Goal: Task Accomplishment & Management: Contribute content

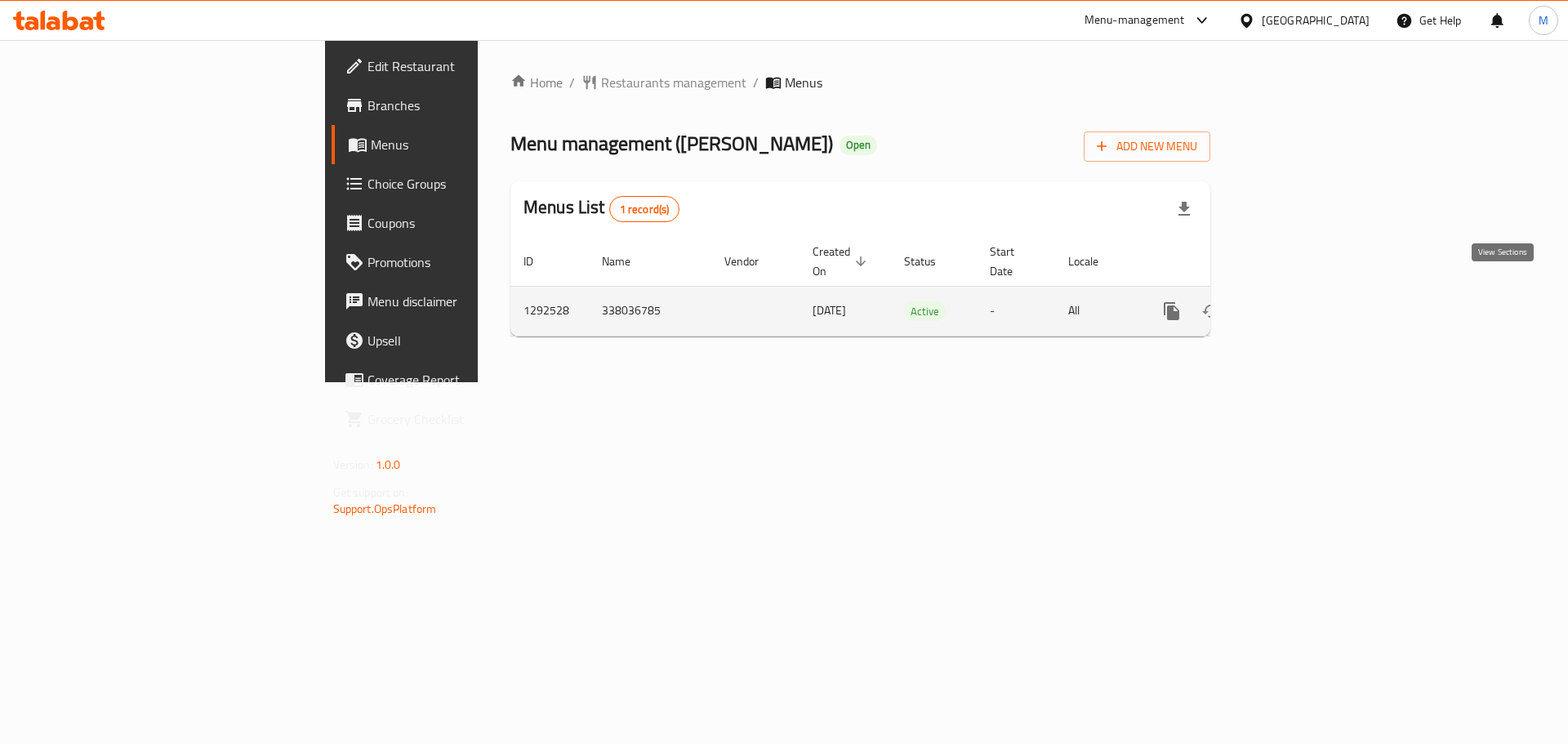
click at [1299, 301] on icon "enhanced table" at bounding box center [1289, 310] width 20 height 20
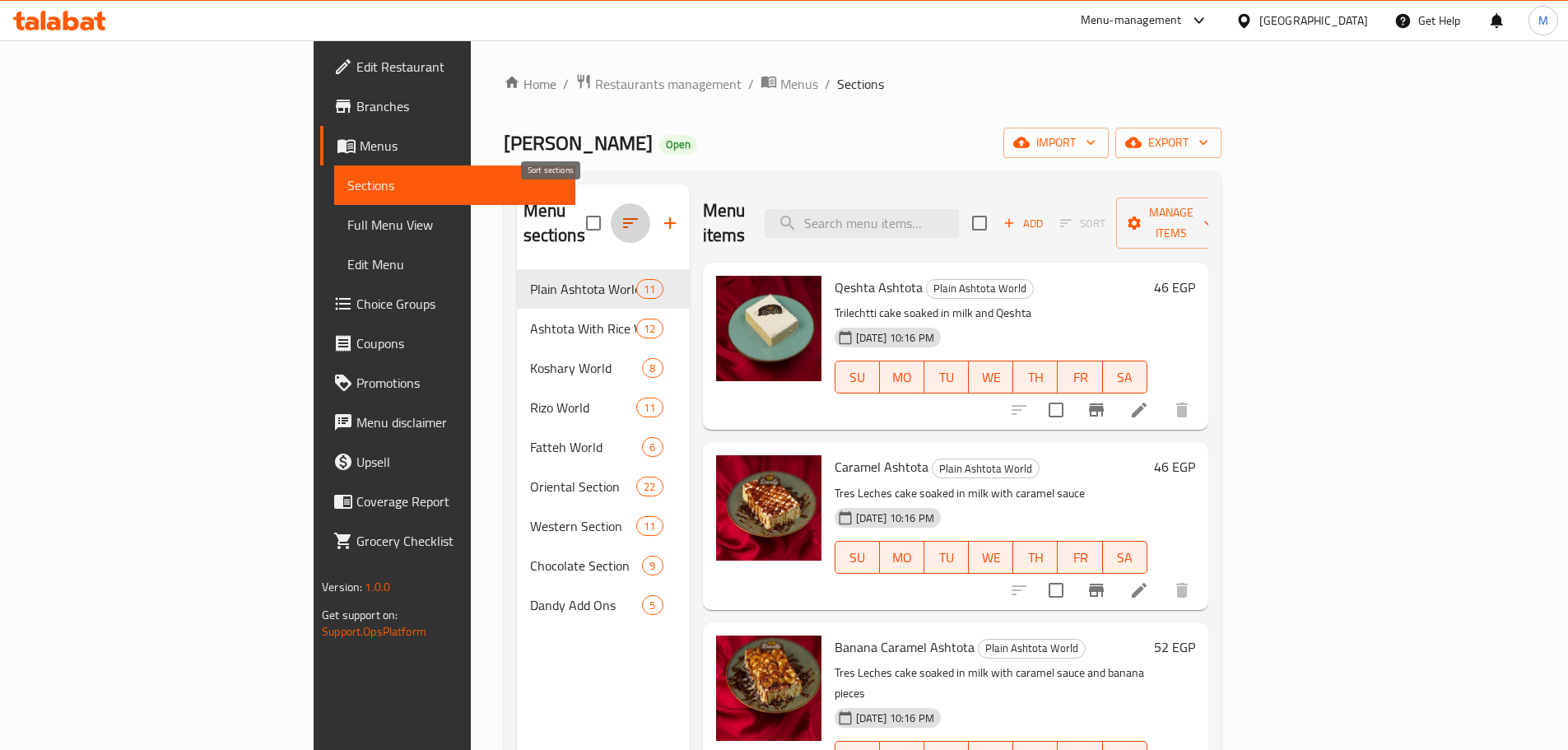
click at [621, 213] on icon "button" at bounding box center [630, 223] width 20 height 20
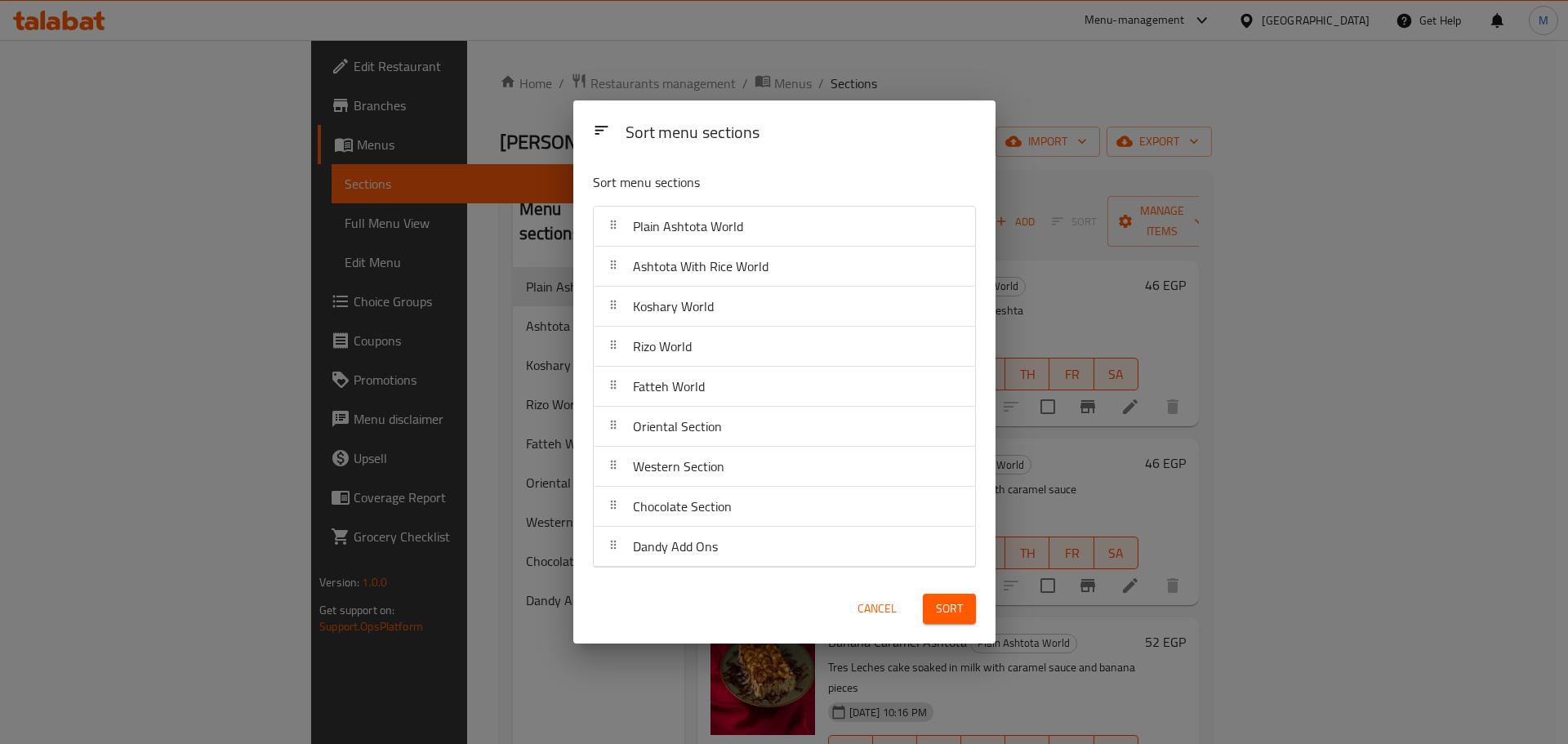
click at [1056, 142] on div "Sort menu sections Sort menu sections Plain Ashtota World Ashtota With Rice Wor…" at bounding box center [784, 372] width 1568 height 744
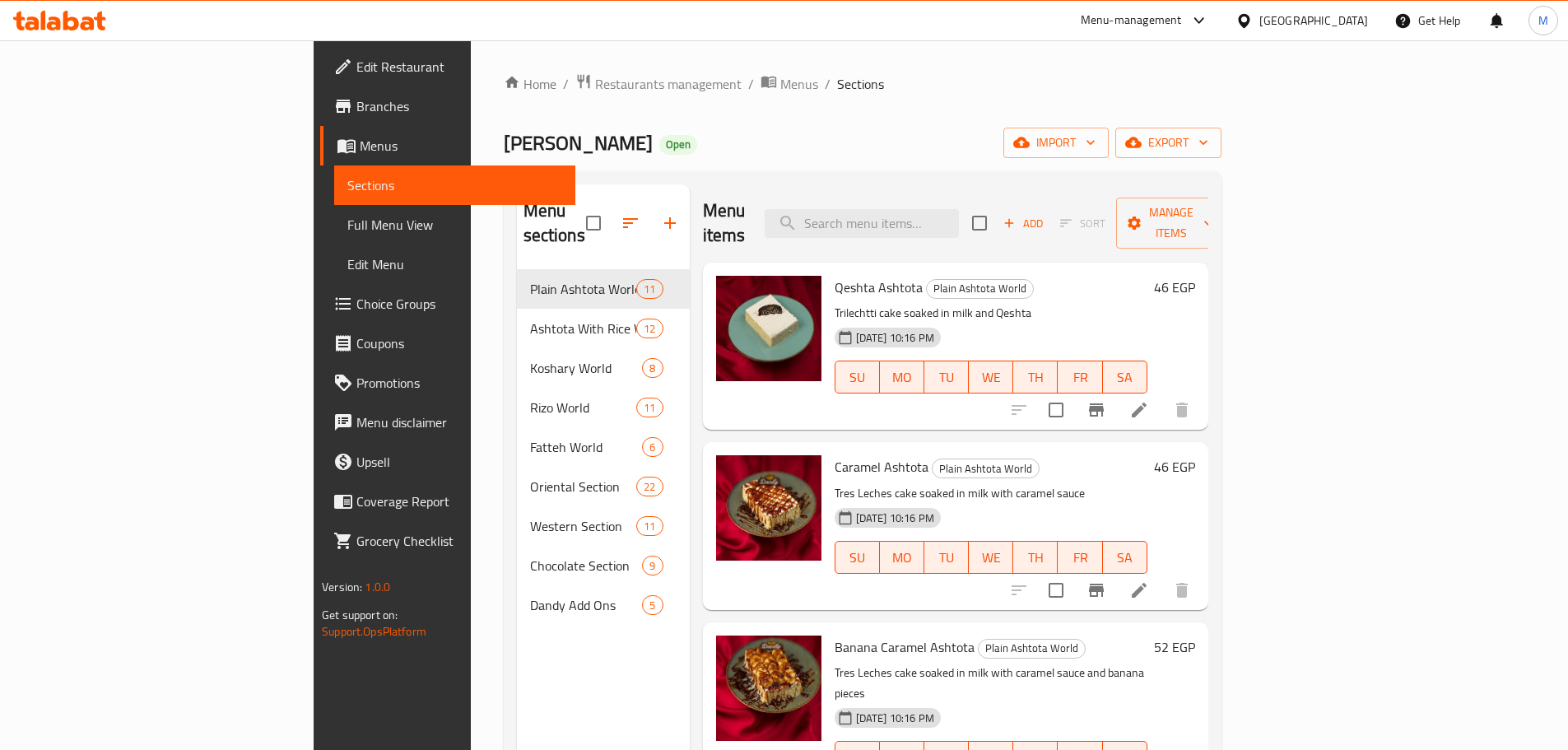
click at [812, 225] on div "Menu items Add Sort Manage items" at bounding box center [955, 223] width 506 height 78
click at [698, 153] on div "Dandy Sweet Open import export" at bounding box center [863, 142] width 717 height 31
click at [666, 106] on div "Home / Restaurants management / Menus / Sections Dandy Sweet Open import export…" at bounding box center [863, 509] width 717 height 874
click at [660, 216] on icon "button" at bounding box center [670, 223] width 20 height 20
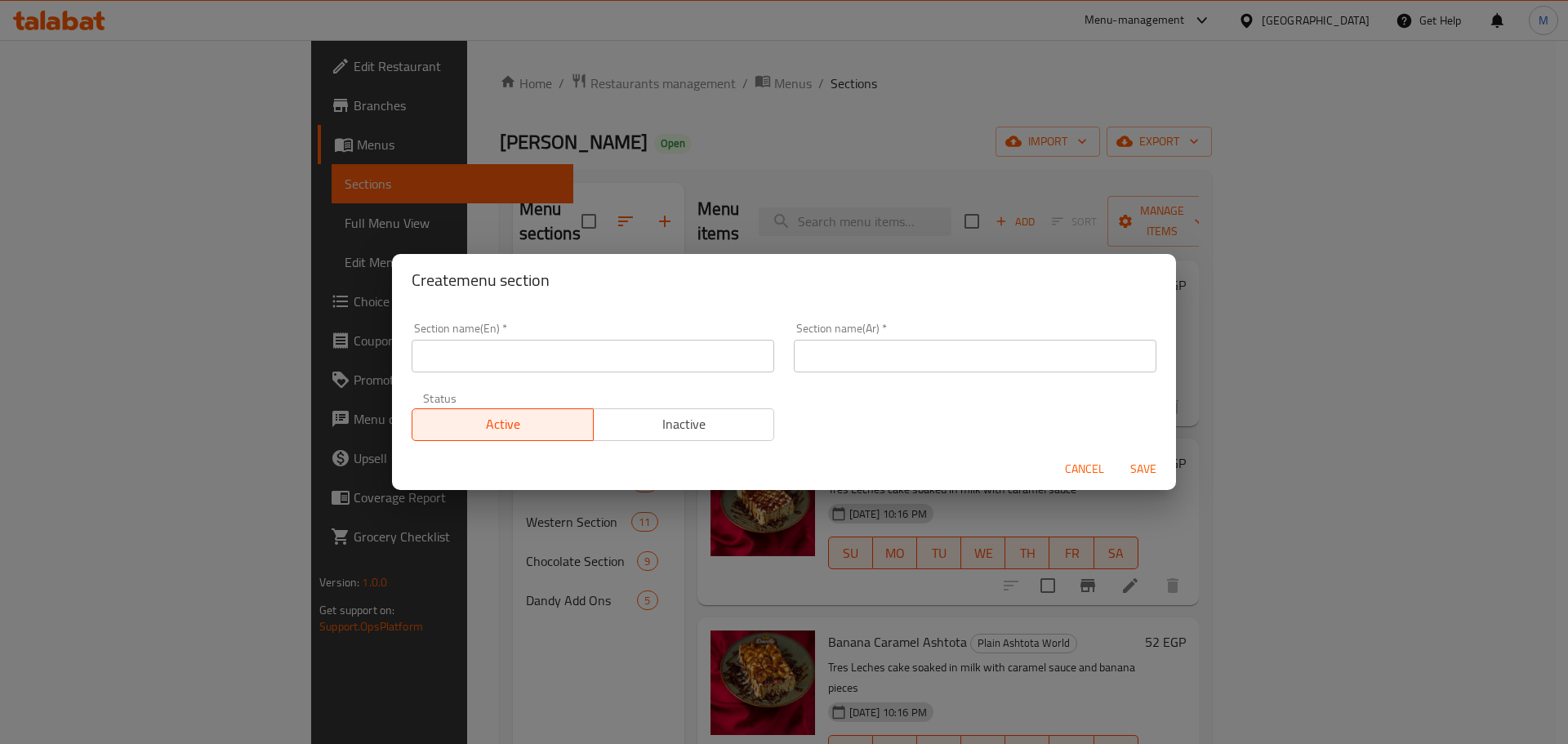
click at [691, 335] on div "Section name(En)   * Section name(En) *" at bounding box center [593, 347] width 362 height 50
click at [690, 346] on input "text" at bounding box center [593, 356] width 362 height 33
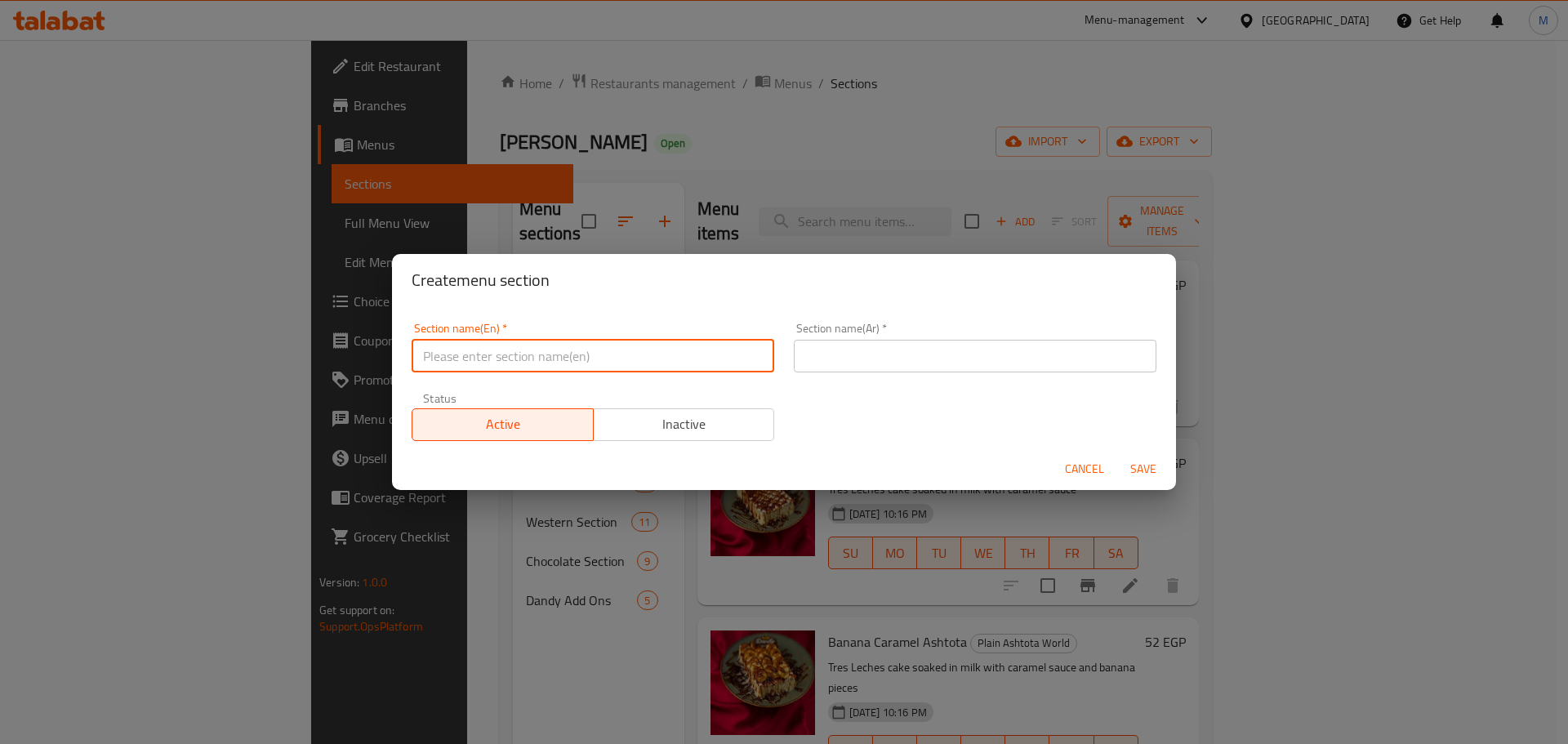
type input "Up to 40% off"
click at [812, 361] on input "text" at bounding box center [975, 356] width 362 height 33
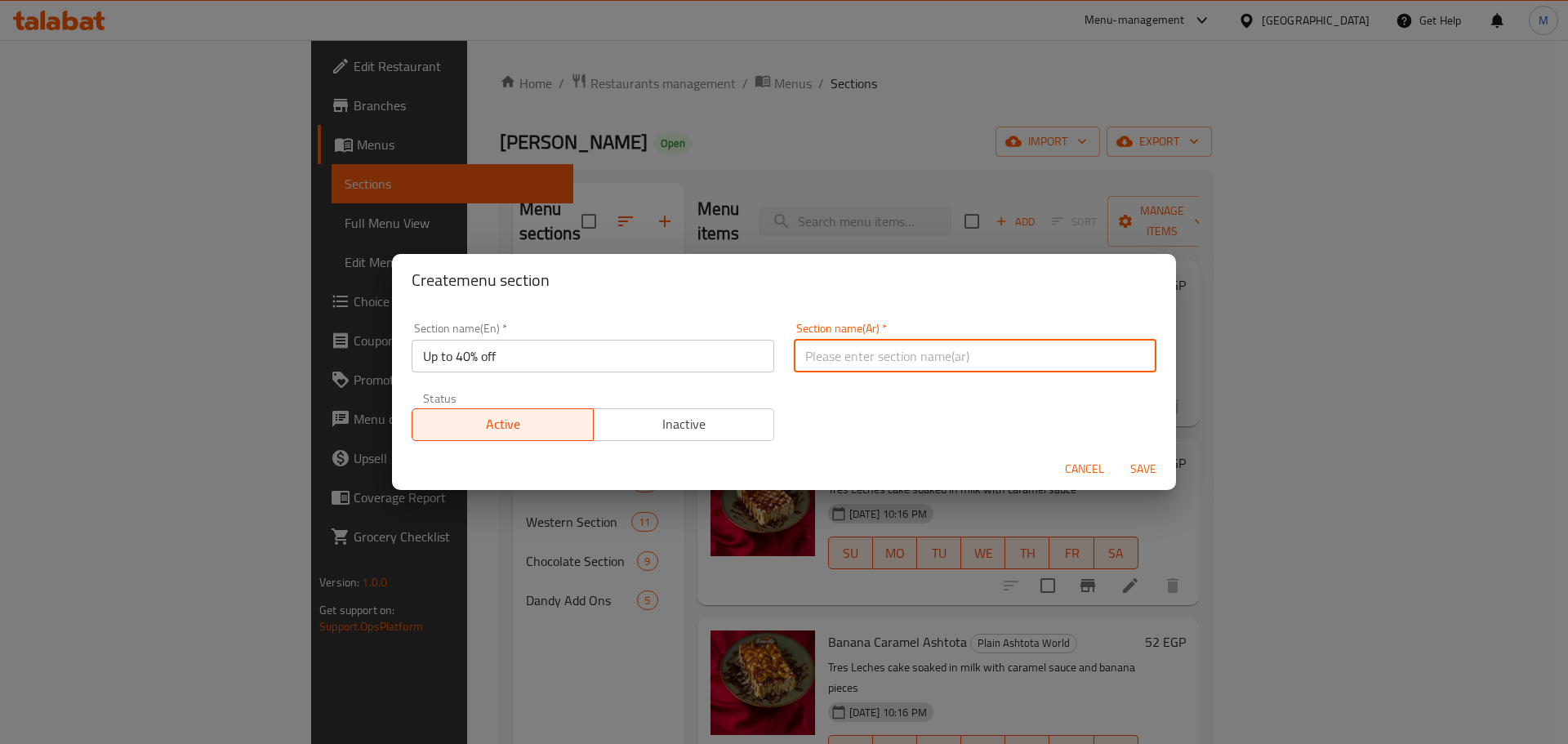
type input "خصومات حتى 40%"
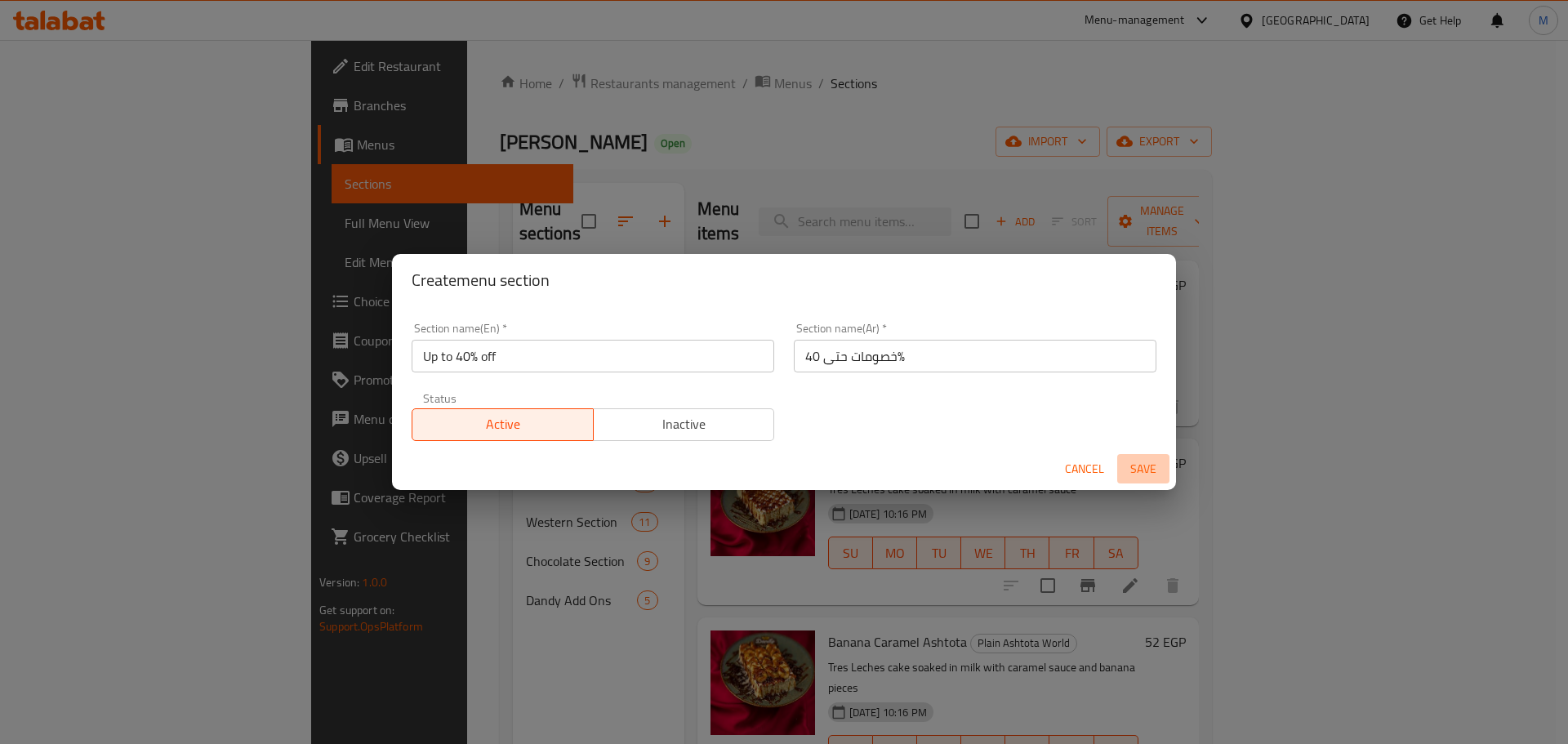
click at [1140, 475] on span "Save" at bounding box center [1143, 469] width 39 height 20
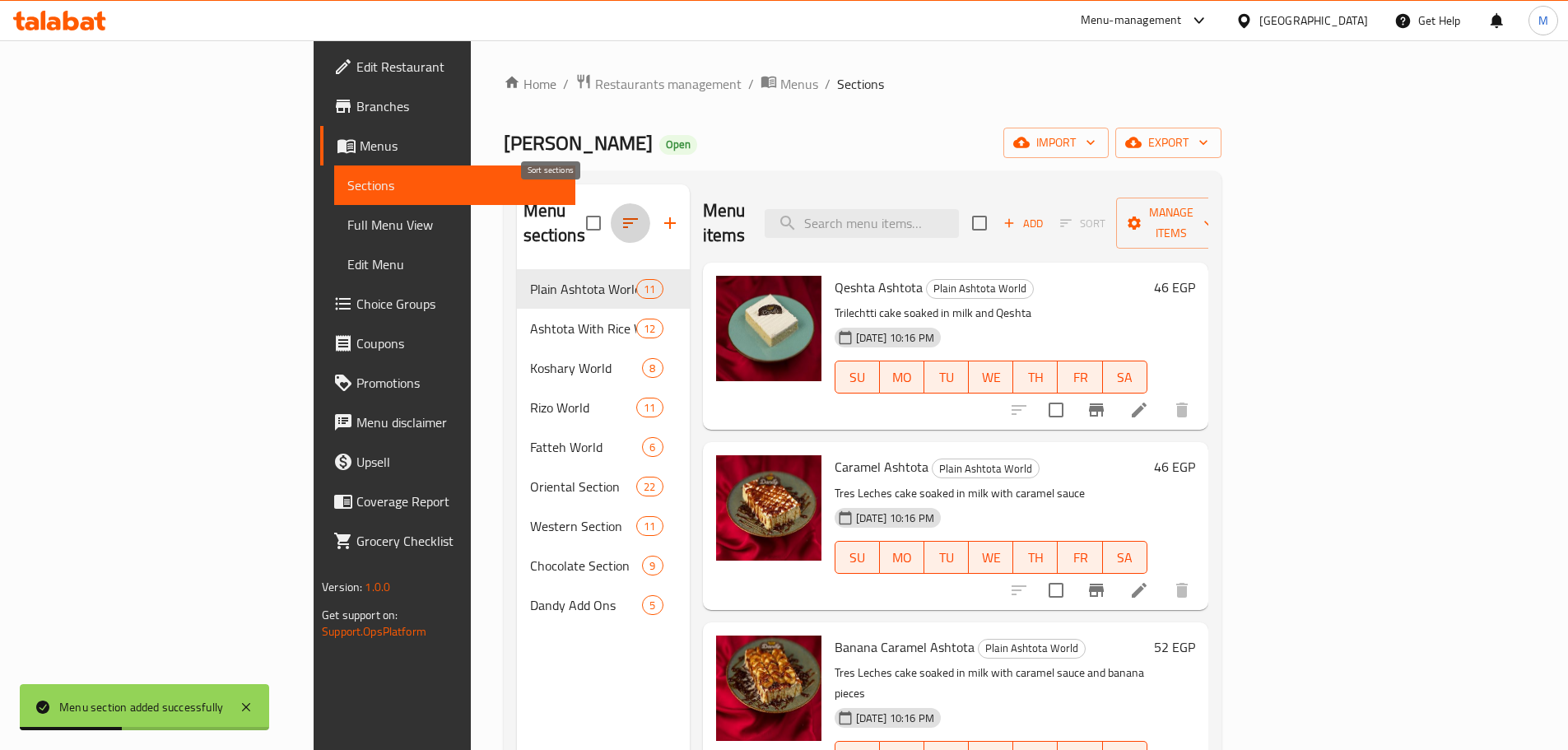
click at [623, 218] on icon "button" at bounding box center [630, 223] width 15 height 10
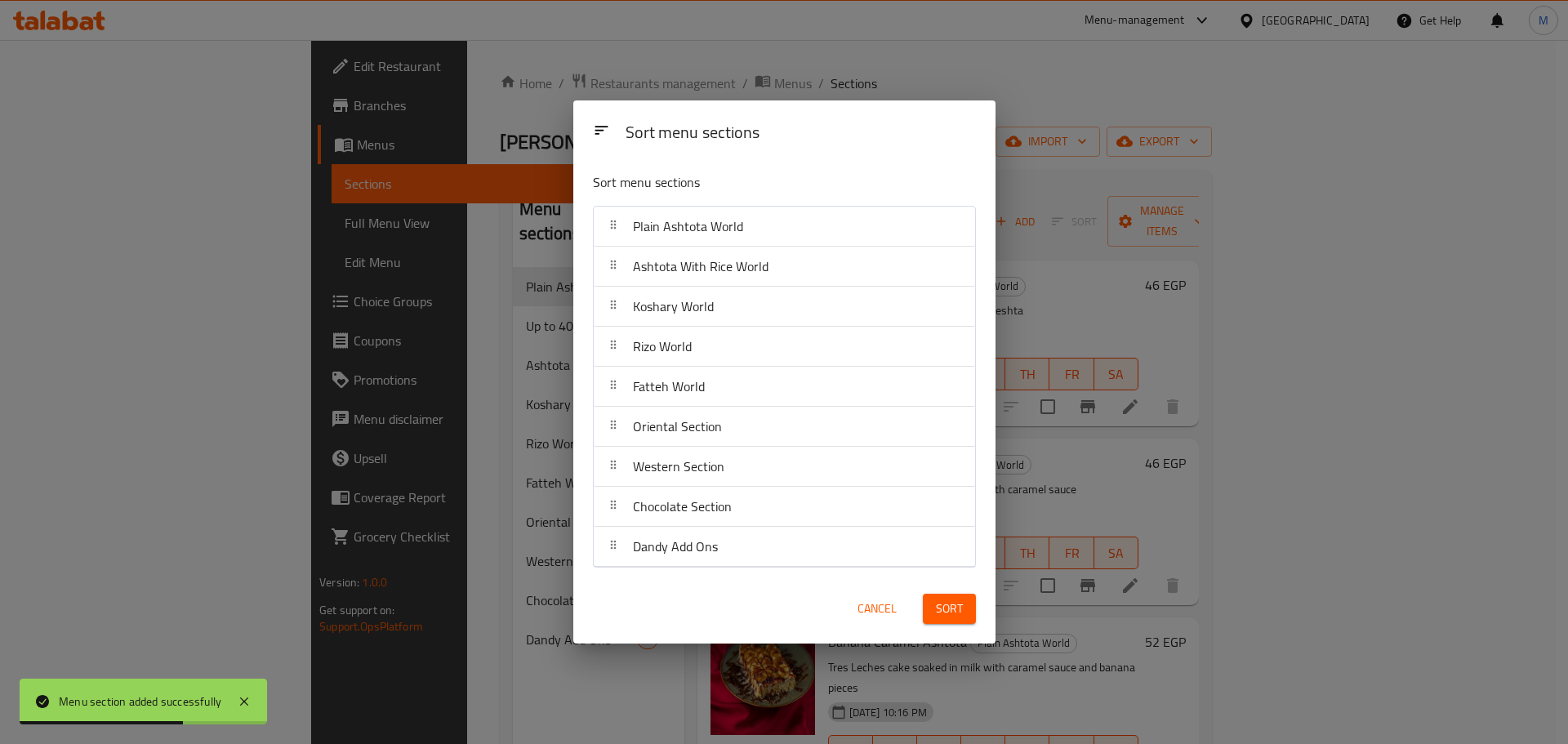
click at [537, 441] on div "Sort menu sections Sort menu sections Plain Ashtota World Ashtota With Rice Wor…" at bounding box center [784, 372] width 1568 height 744
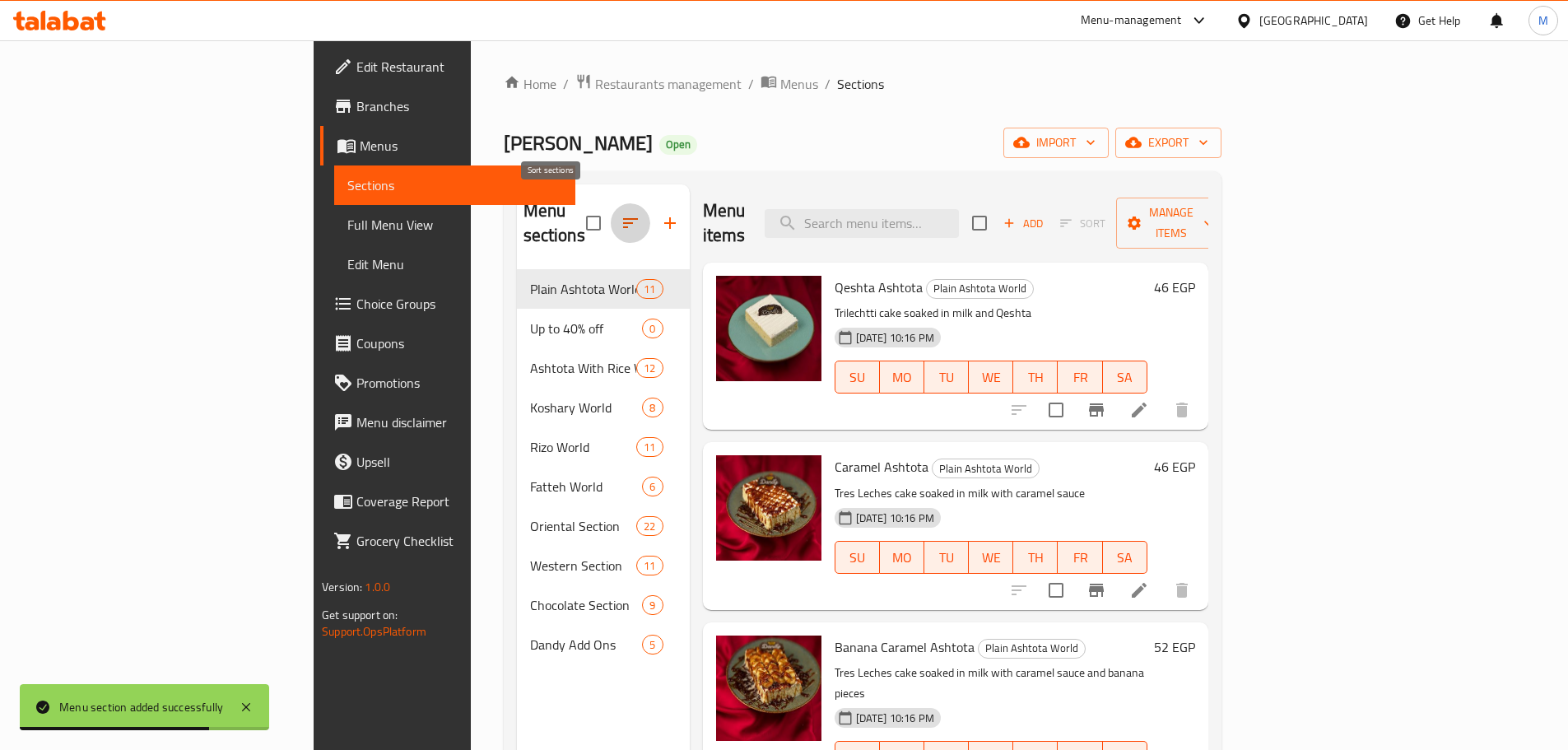
click at [621, 213] on icon "button" at bounding box center [630, 223] width 20 height 20
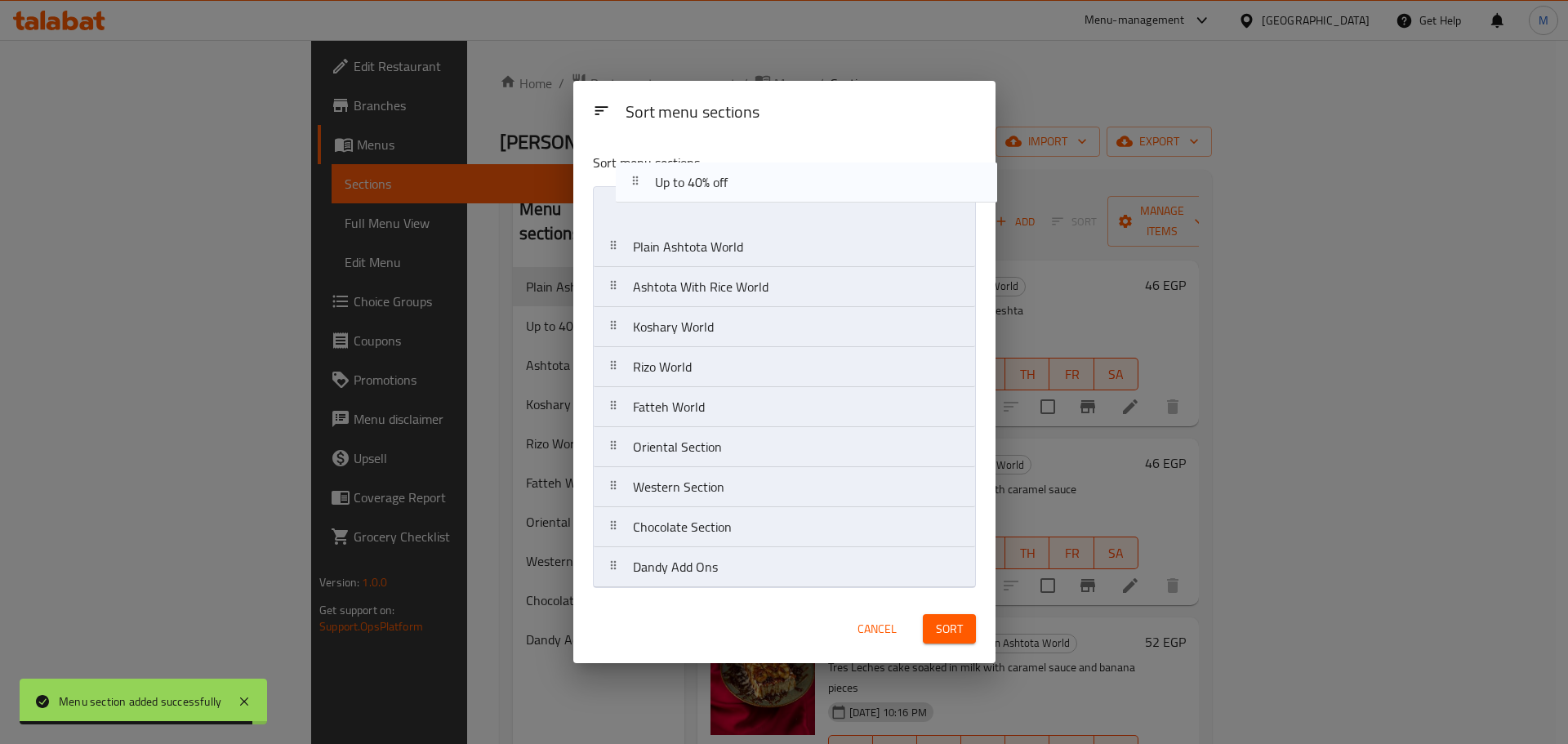
drag, startPoint x: 709, startPoint y: 260, endPoint x: 732, endPoint y: 189, distance: 74.6
click at [732, 189] on nav "Plain Ashtota World Up to 40% off Ashtota With Rice World Koshary World Rizo Wo…" at bounding box center [784, 386] width 383 height 401
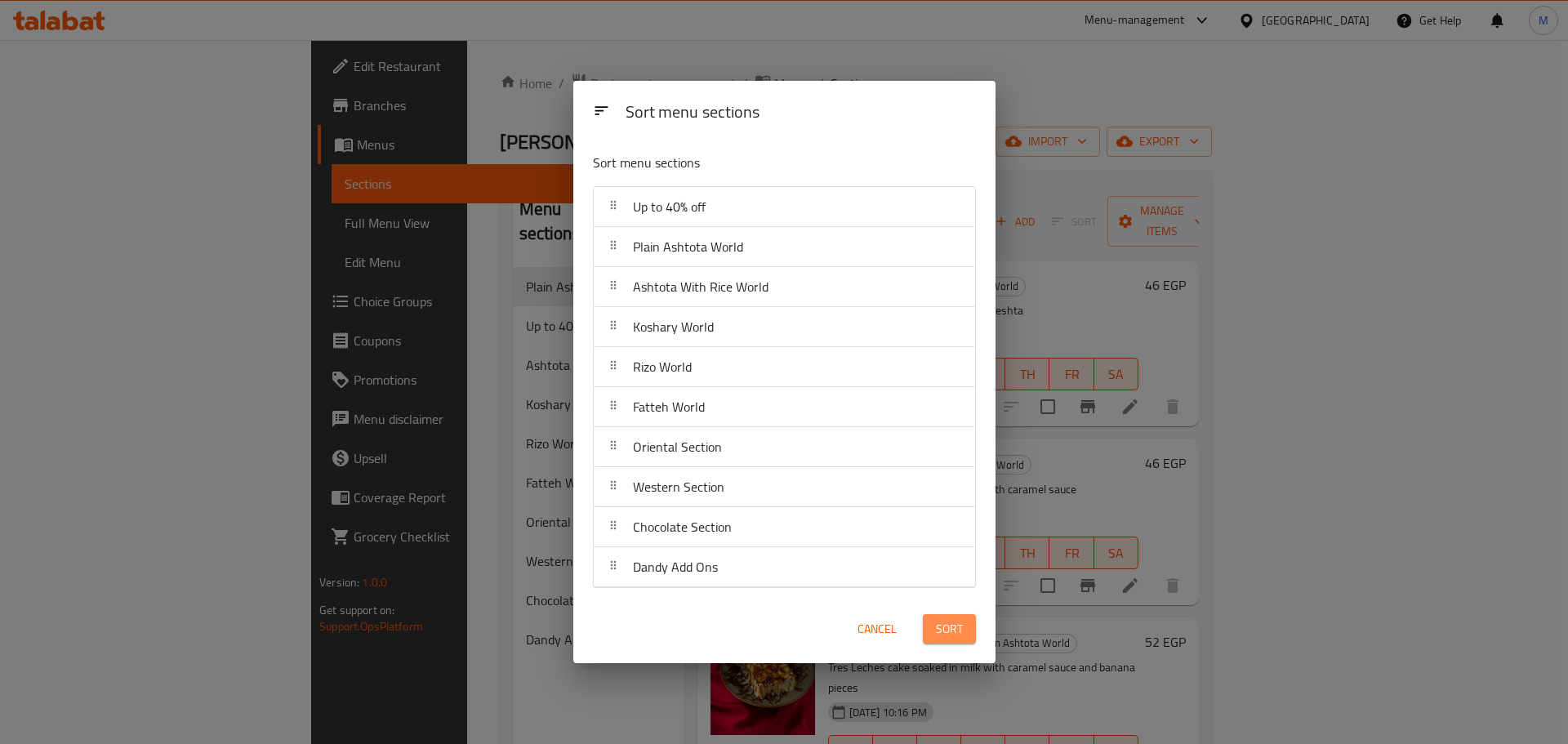
click at [957, 639] on button "Sort" at bounding box center [949, 629] width 53 height 31
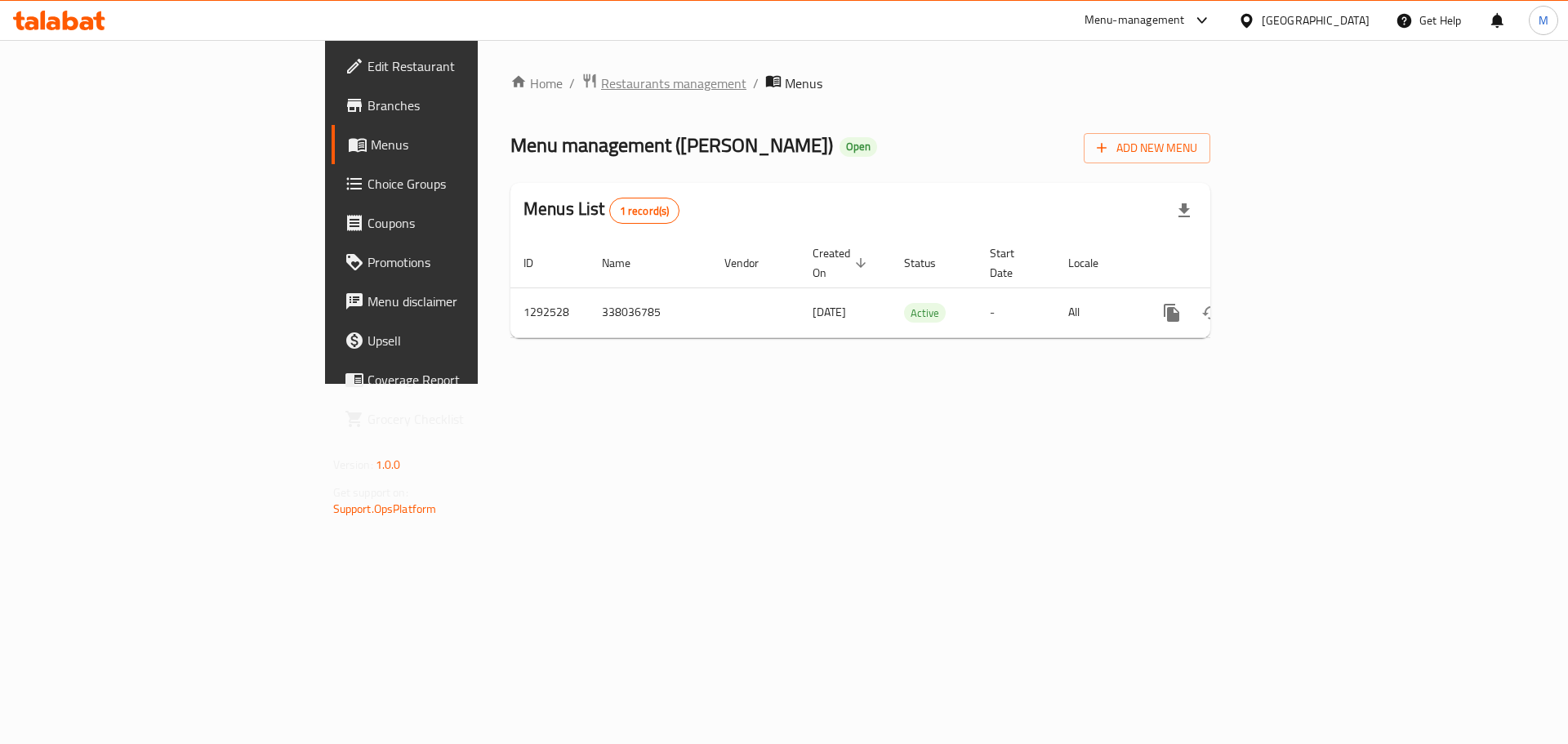
click at [601, 83] on span "Restaurants management" at bounding box center [674, 83] width 145 height 20
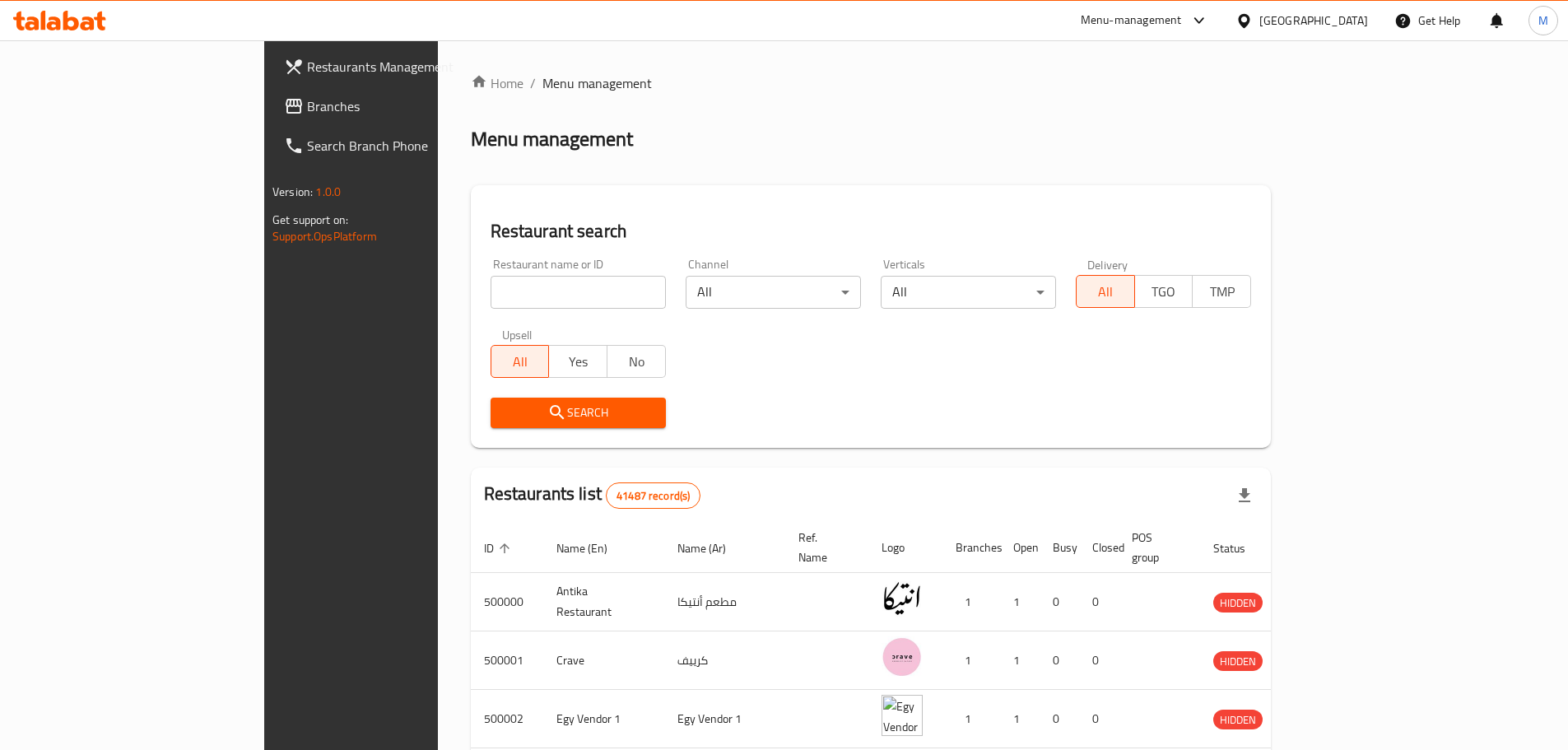
click at [491, 274] on div "Restaurant name or ID Restaurant name or ID" at bounding box center [578, 284] width 175 height 51
paste input "699173"
click at [491, 288] on input "699173" at bounding box center [578, 291] width 175 height 33
type input "699173"
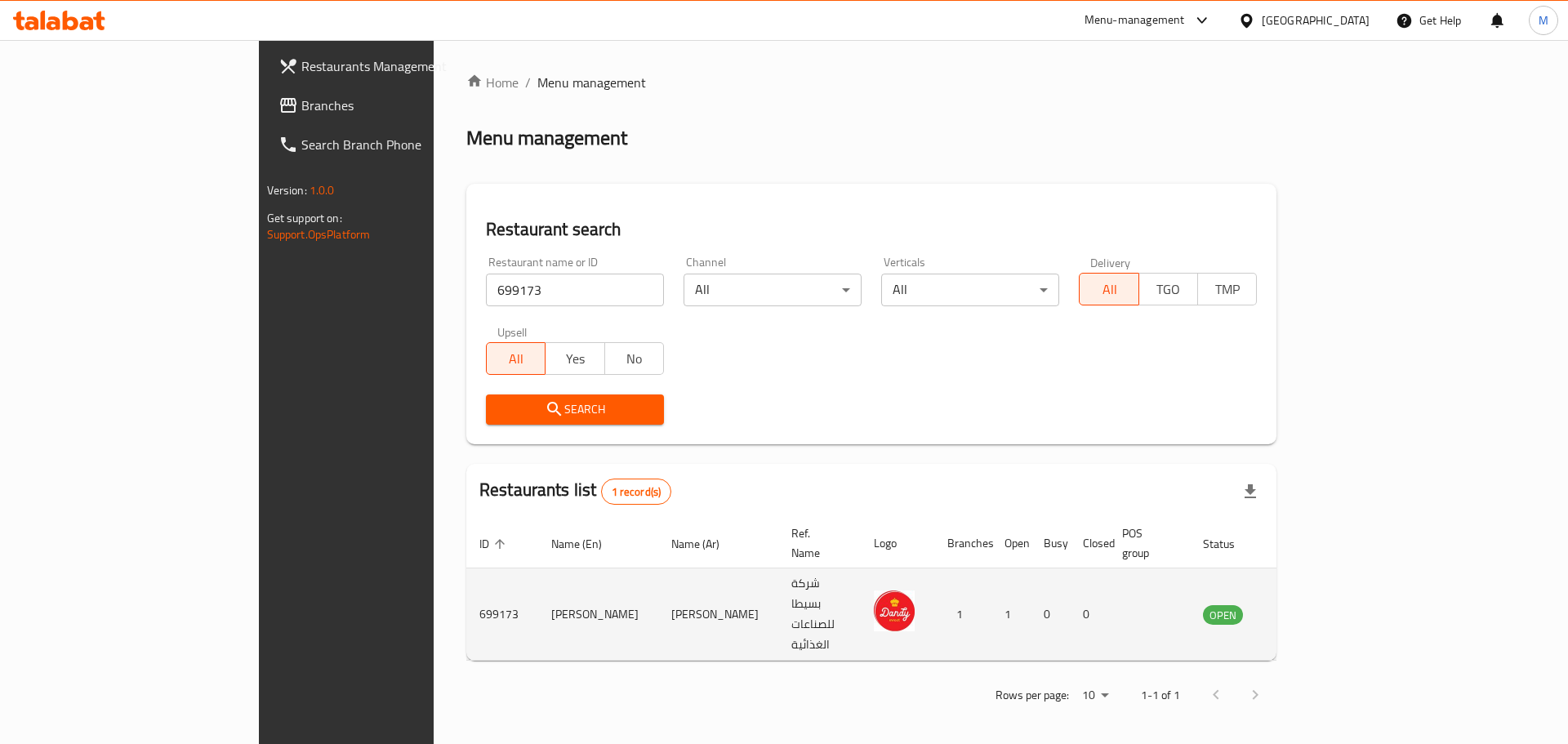
click at [1309, 604] on icon "enhanced table" at bounding box center [1298, 613] width 20 height 20
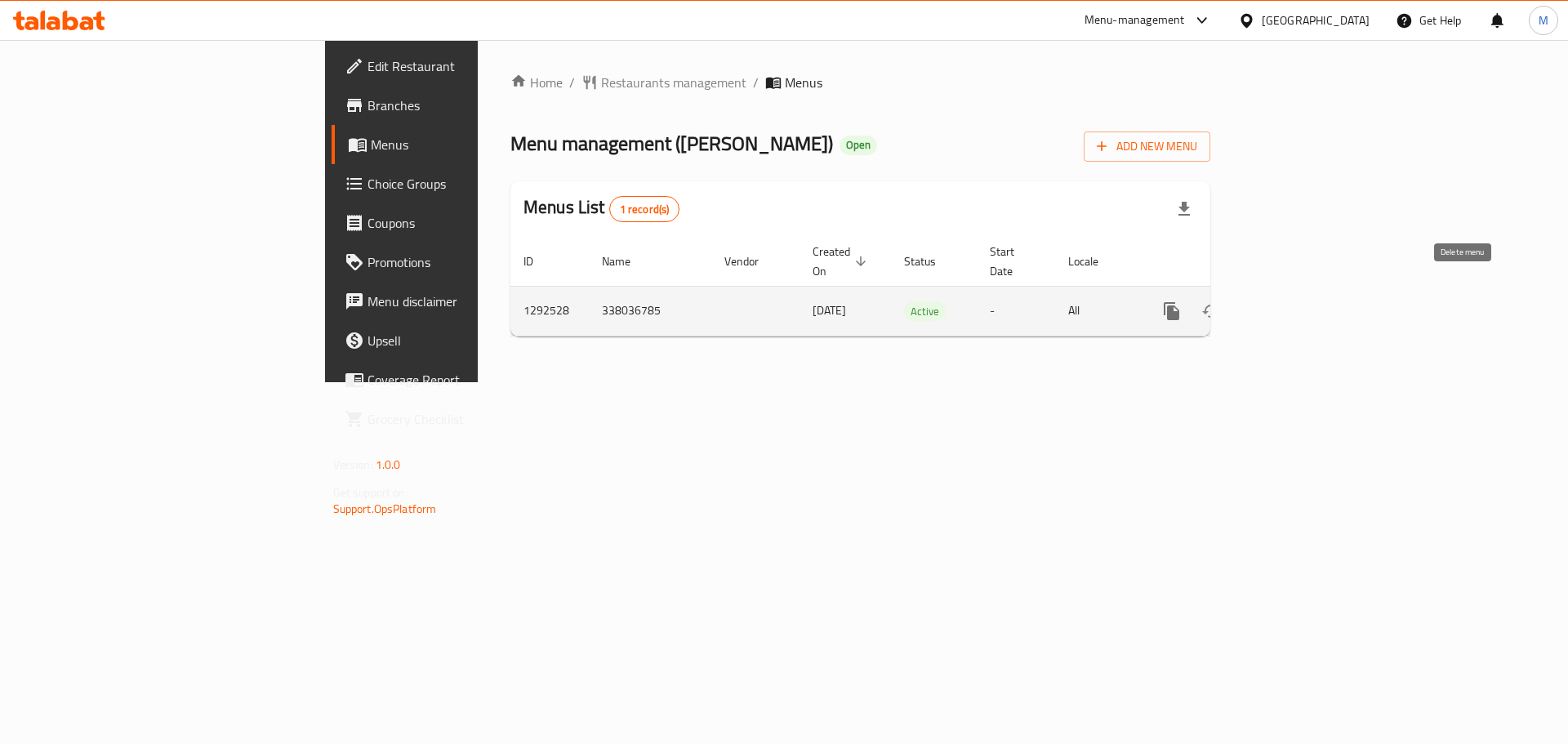
click at [1299, 301] on icon "enhanced table" at bounding box center [1289, 310] width 20 height 20
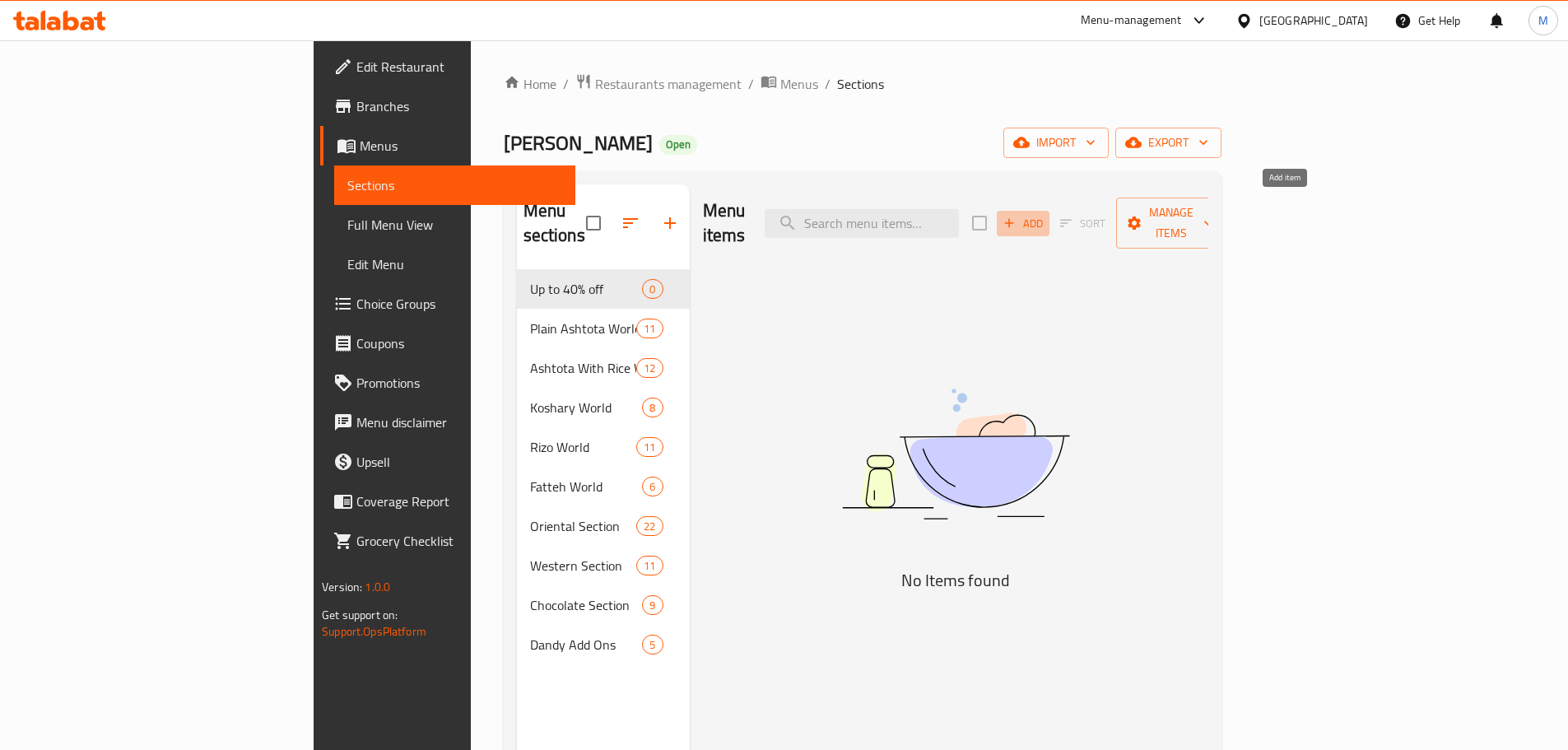
click at [1045, 218] on span "Add" at bounding box center [1023, 223] width 44 height 19
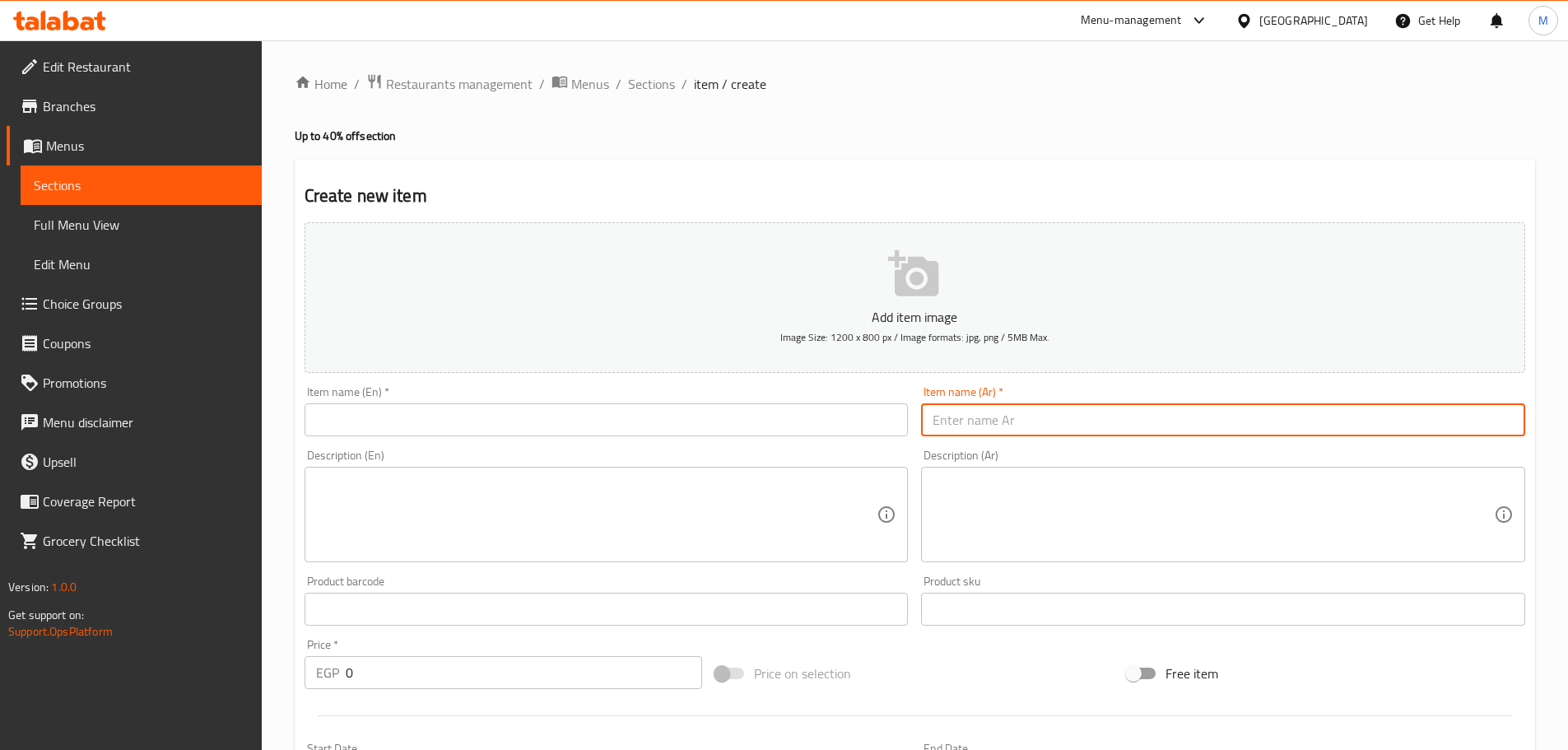
click at [965, 423] on input "text" at bounding box center [1222, 419] width 604 height 33
type input "العرض الأول"
click at [850, 439] on div "Item name (En)   * Item name (En) *" at bounding box center [606, 411] width 617 height 64
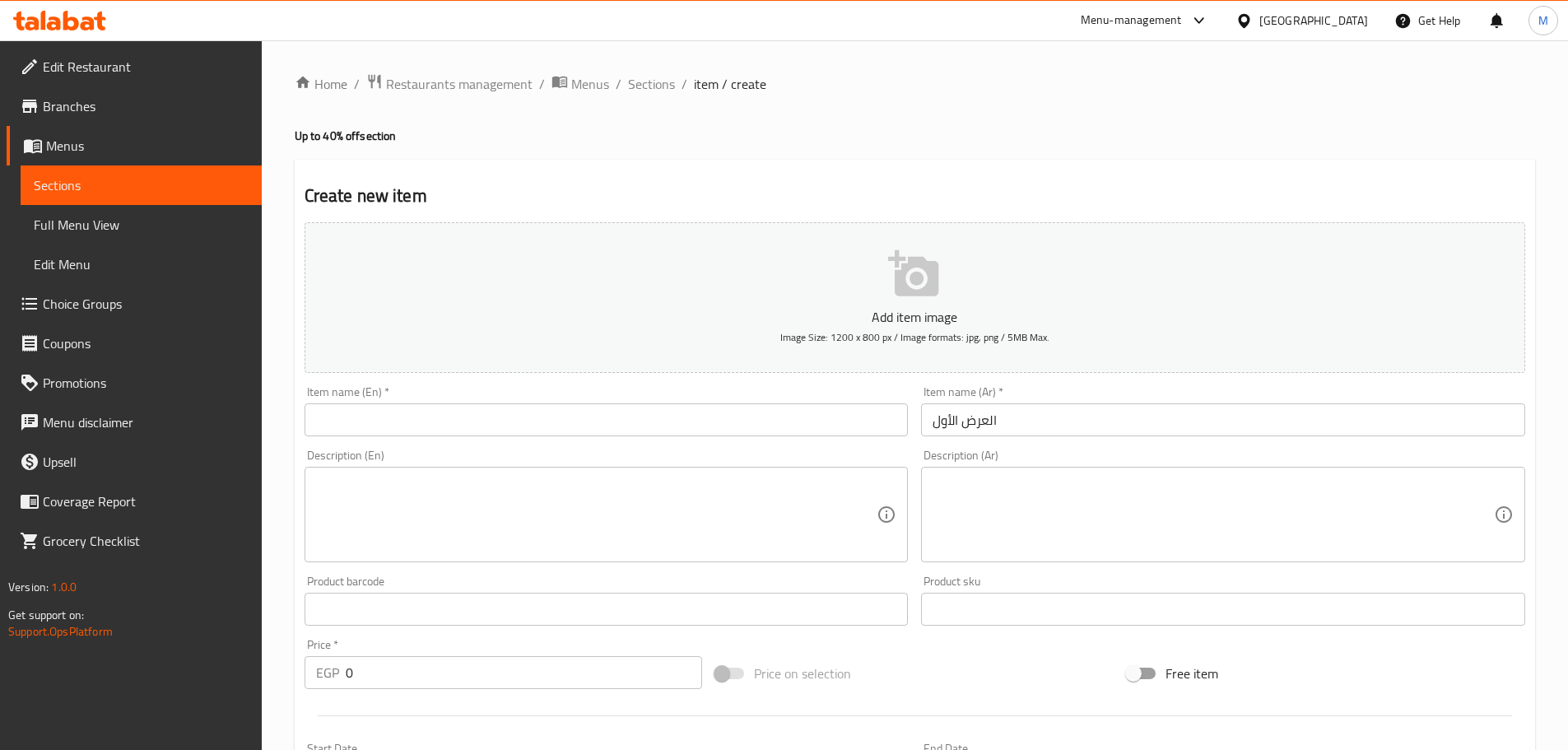
click at [859, 427] on input "text" at bounding box center [606, 419] width 604 height 33
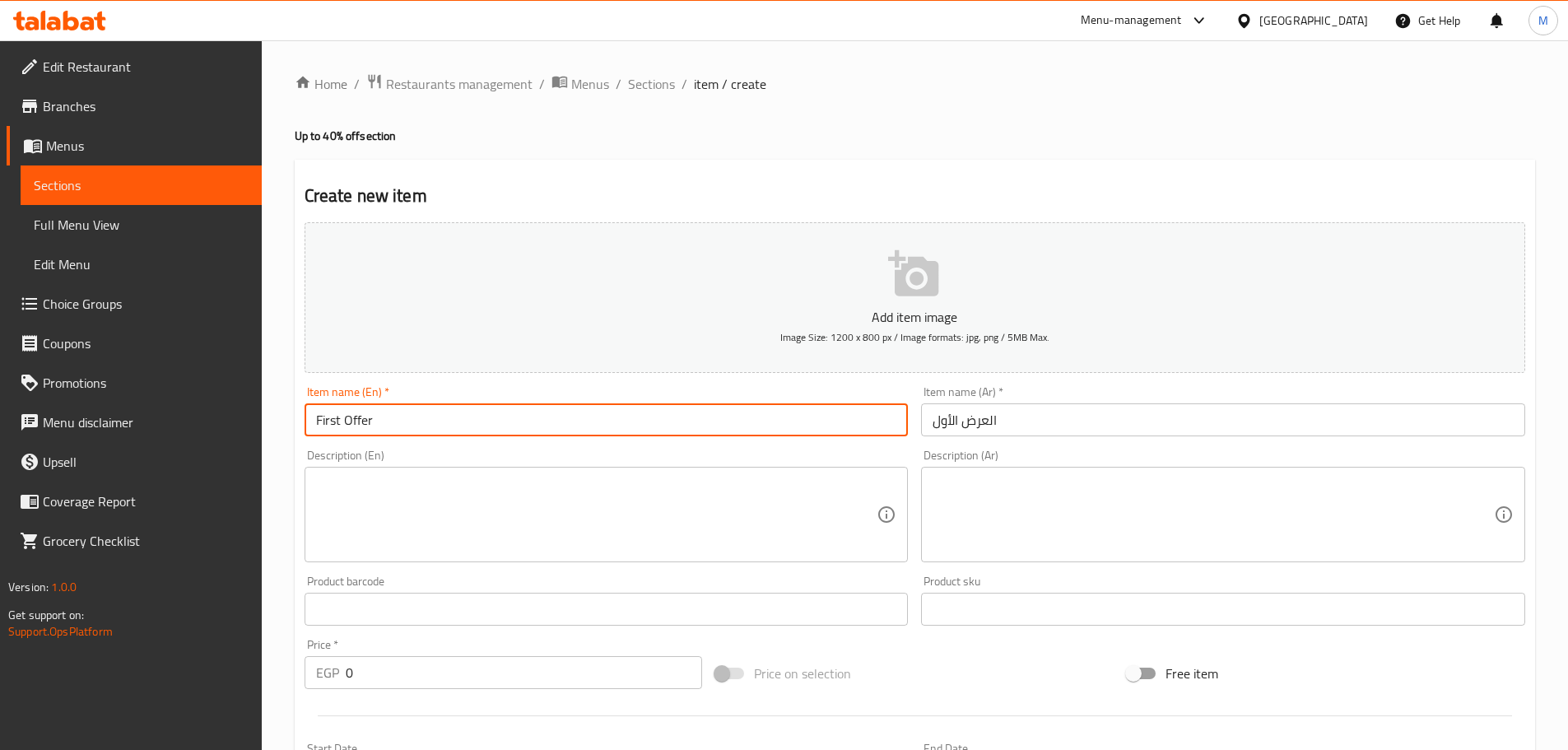
type input "First Offer"
click at [994, 472] on div "Description (Ar)" at bounding box center [1222, 514] width 604 height 96
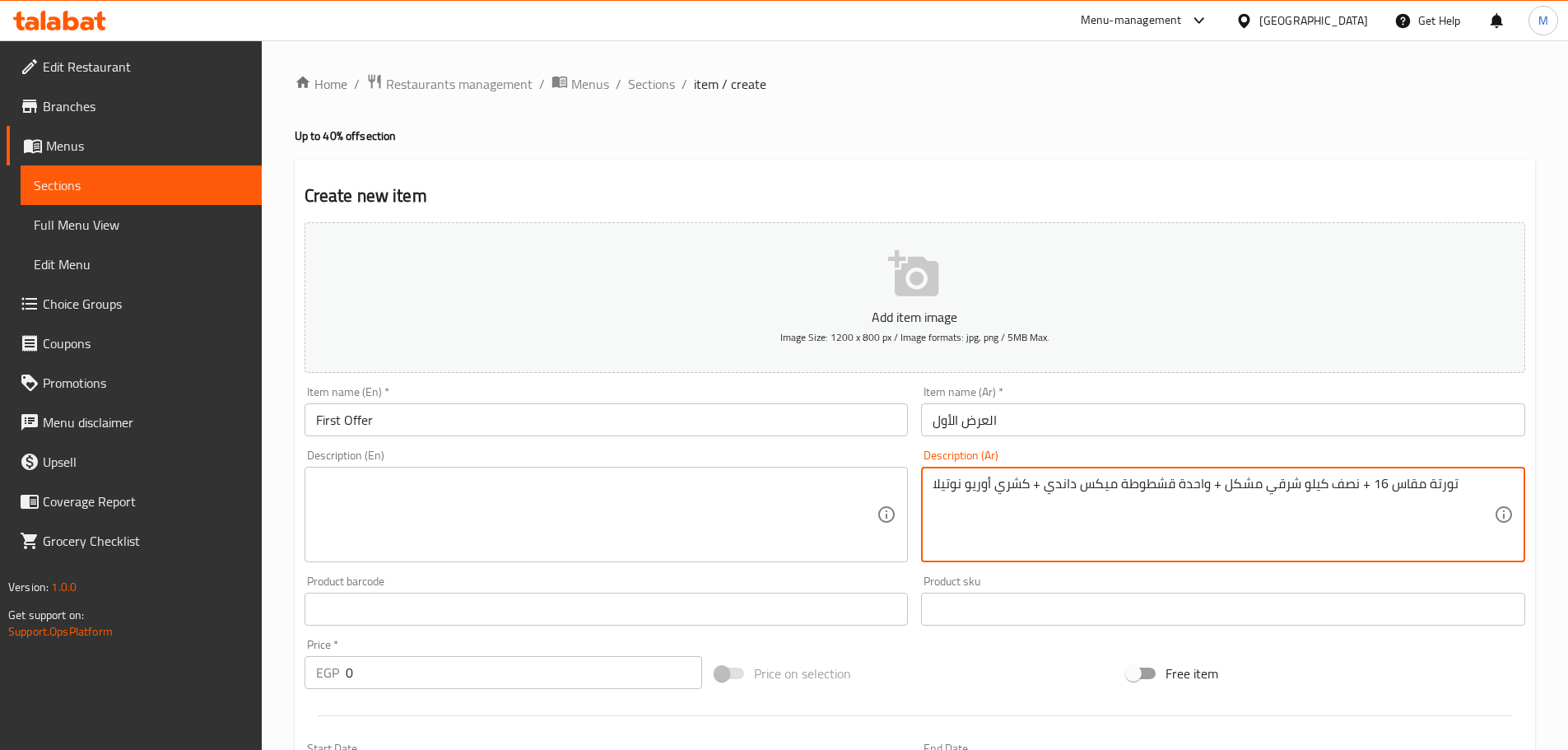
paste textarea "16-inch cake + half a kilo of mixed oriental food + one Dandy mixed cream + Ore…"
type textarea "تورتة مقاس 16 + نصف كيلو شرقي مشكل + واحدة قشطوطة ميكس داندي + كشري أوريو نوتيلا"
paste textarea "16-inch cake + half a kilo of mixed oriental food + one Dandy mixed cream + Ore…"
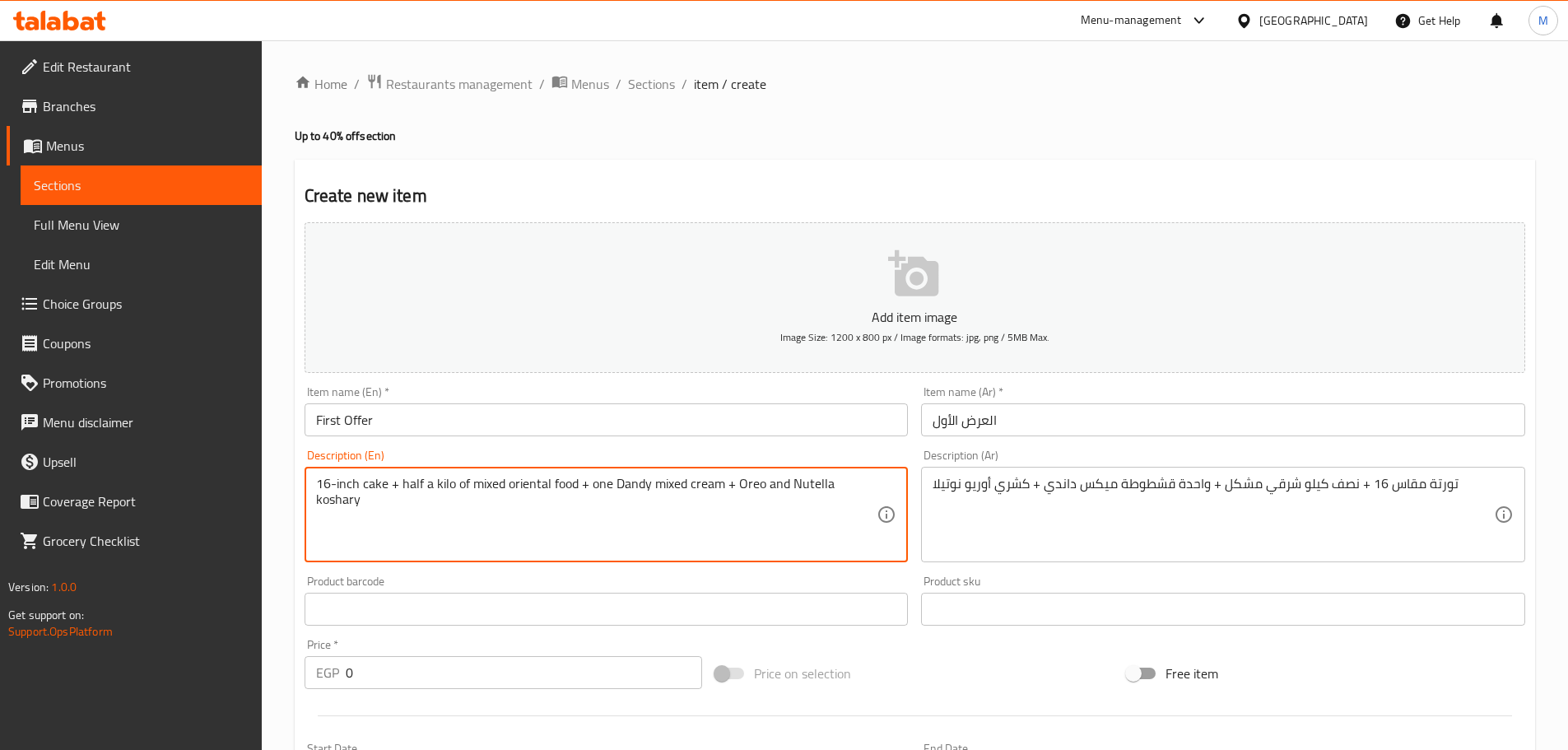
type textarea "16-inch cake + half a kilo of mixed oriental food + one Dandy mixed cream + Ore…"
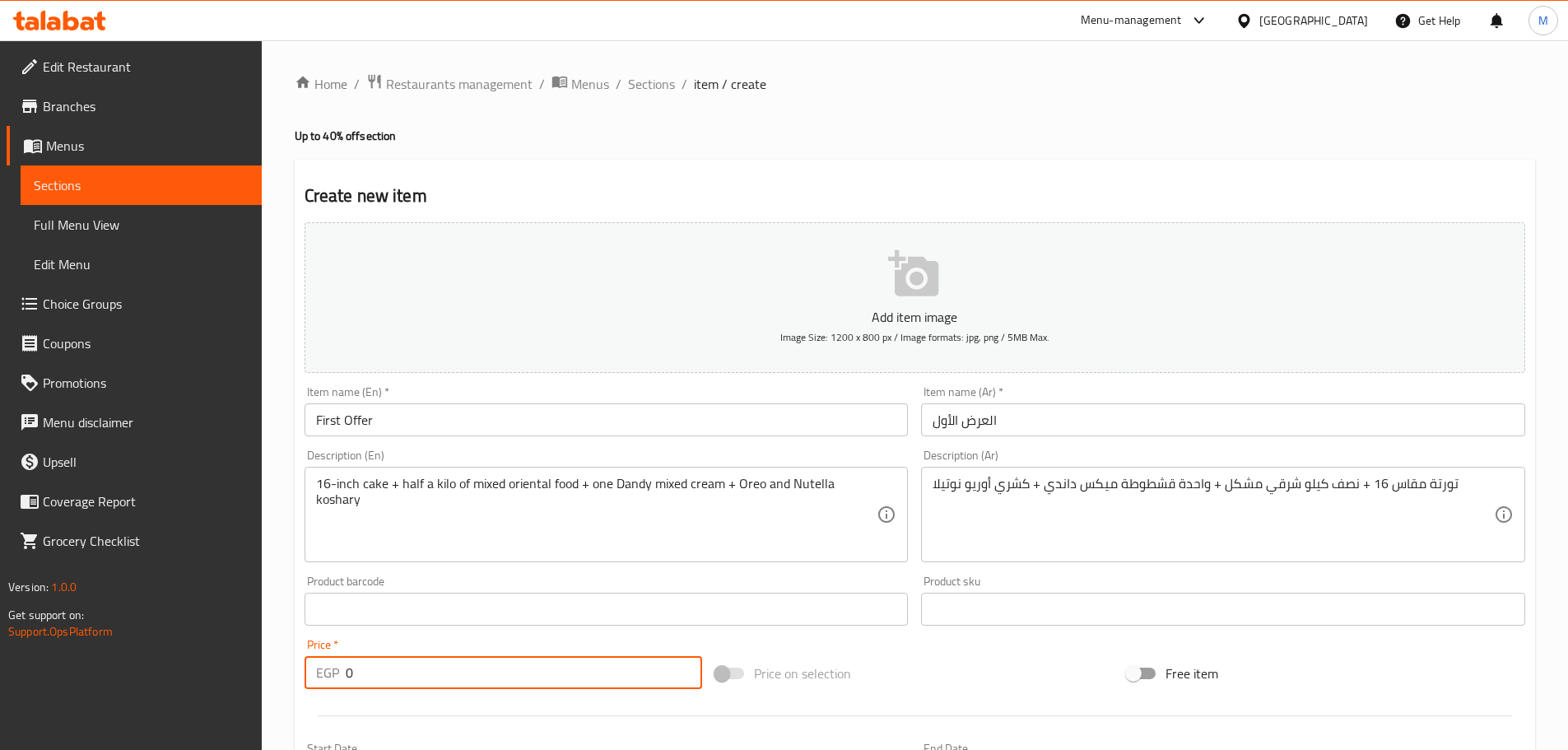
click at [528, 668] on input "0" at bounding box center [524, 671] width 357 height 33
paste input "312.5"
type input "312.5"
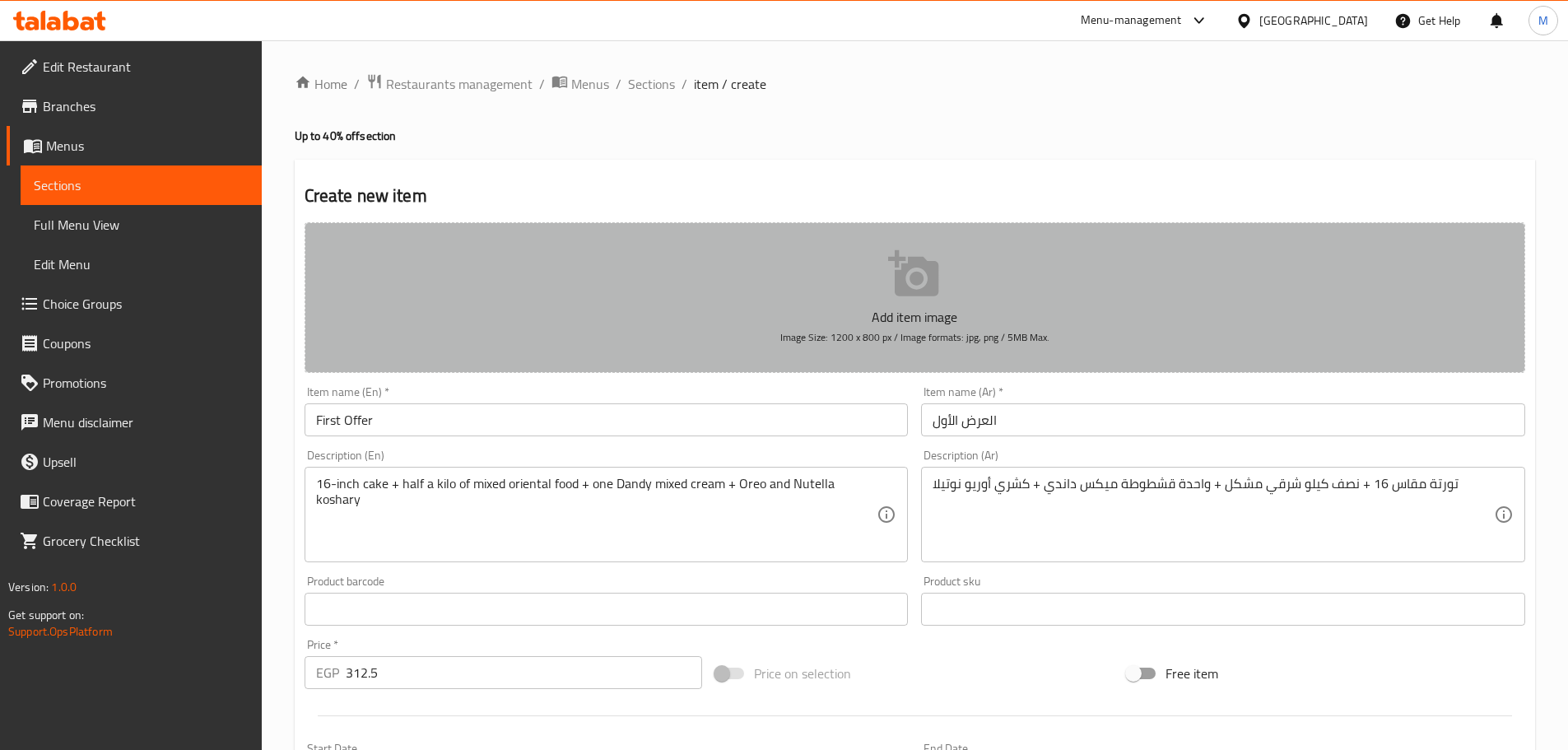
click at [731, 316] on p "Add item image" at bounding box center [914, 316] width 1170 height 20
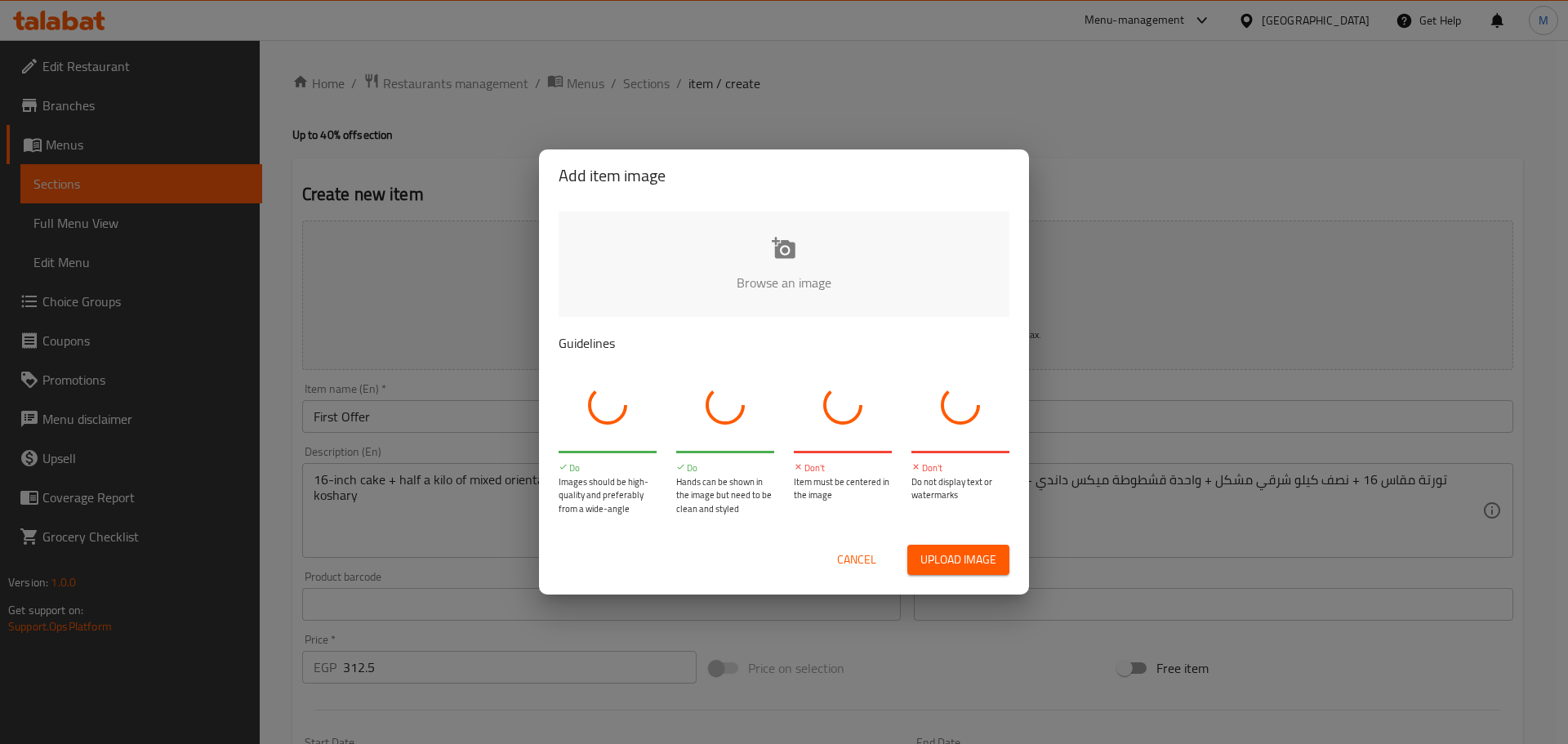
click at [757, 296] on input "file" at bounding box center [1336, 288] width 1555 height 152
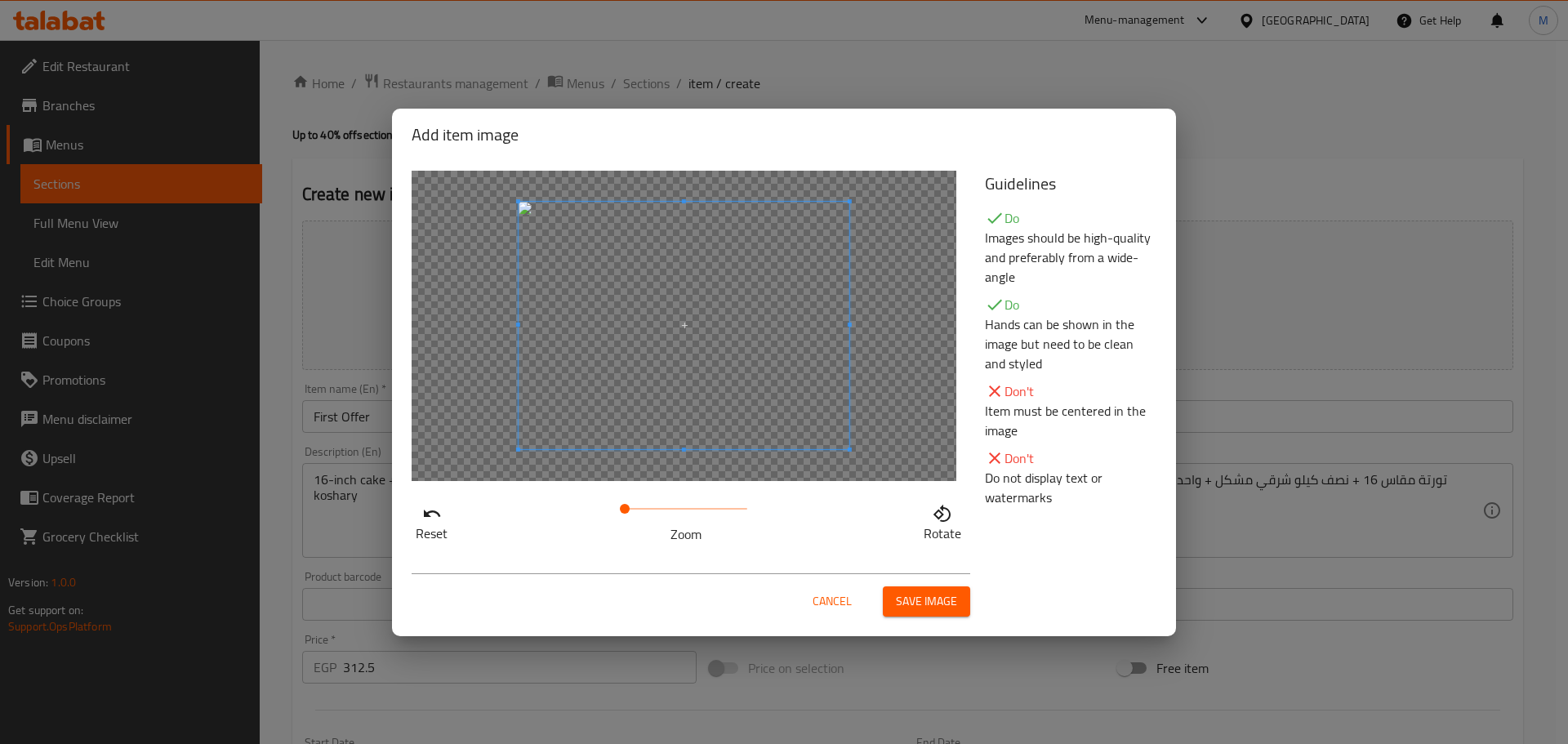
click at [933, 598] on span "Save image" at bounding box center [927, 601] width 61 height 20
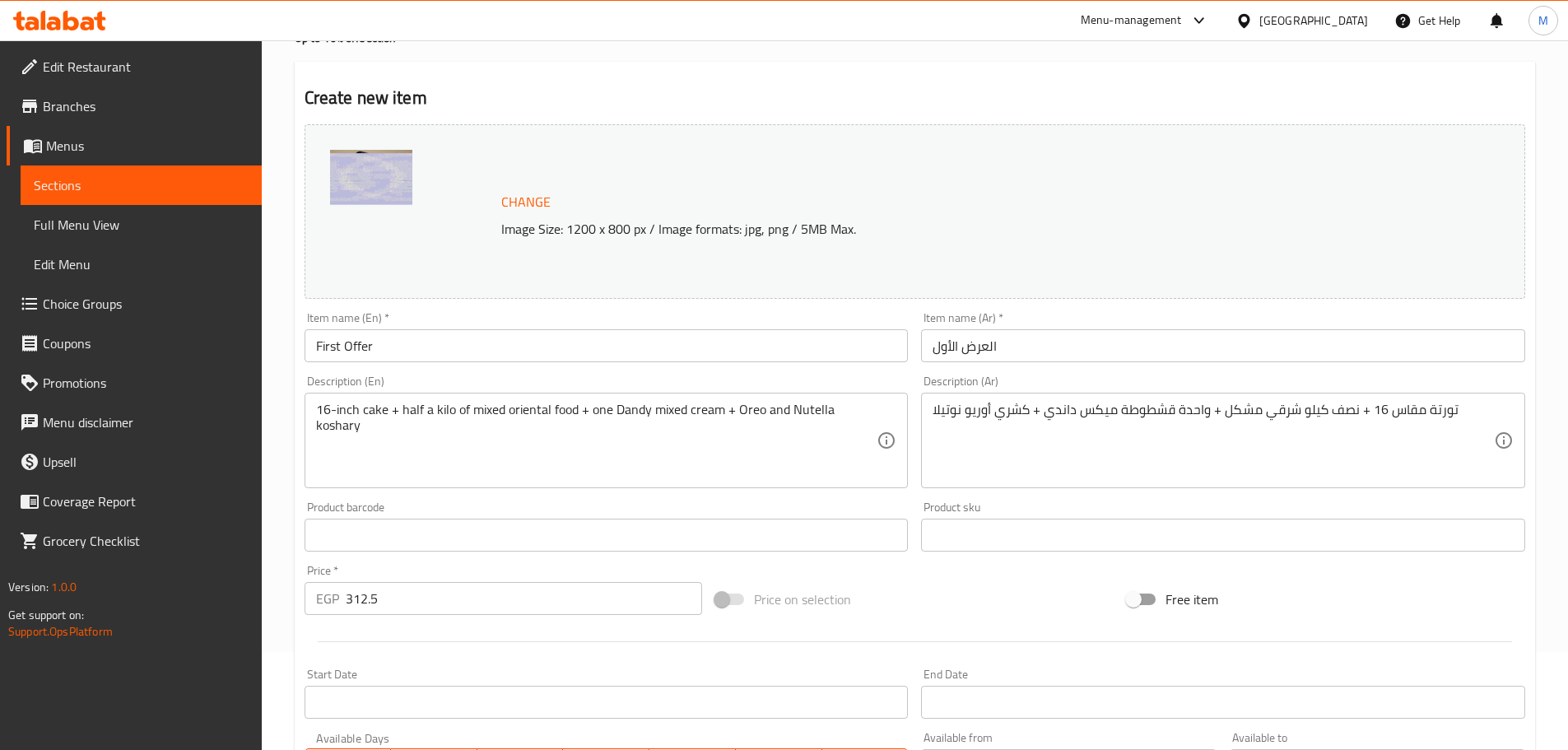
scroll to position [437, 0]
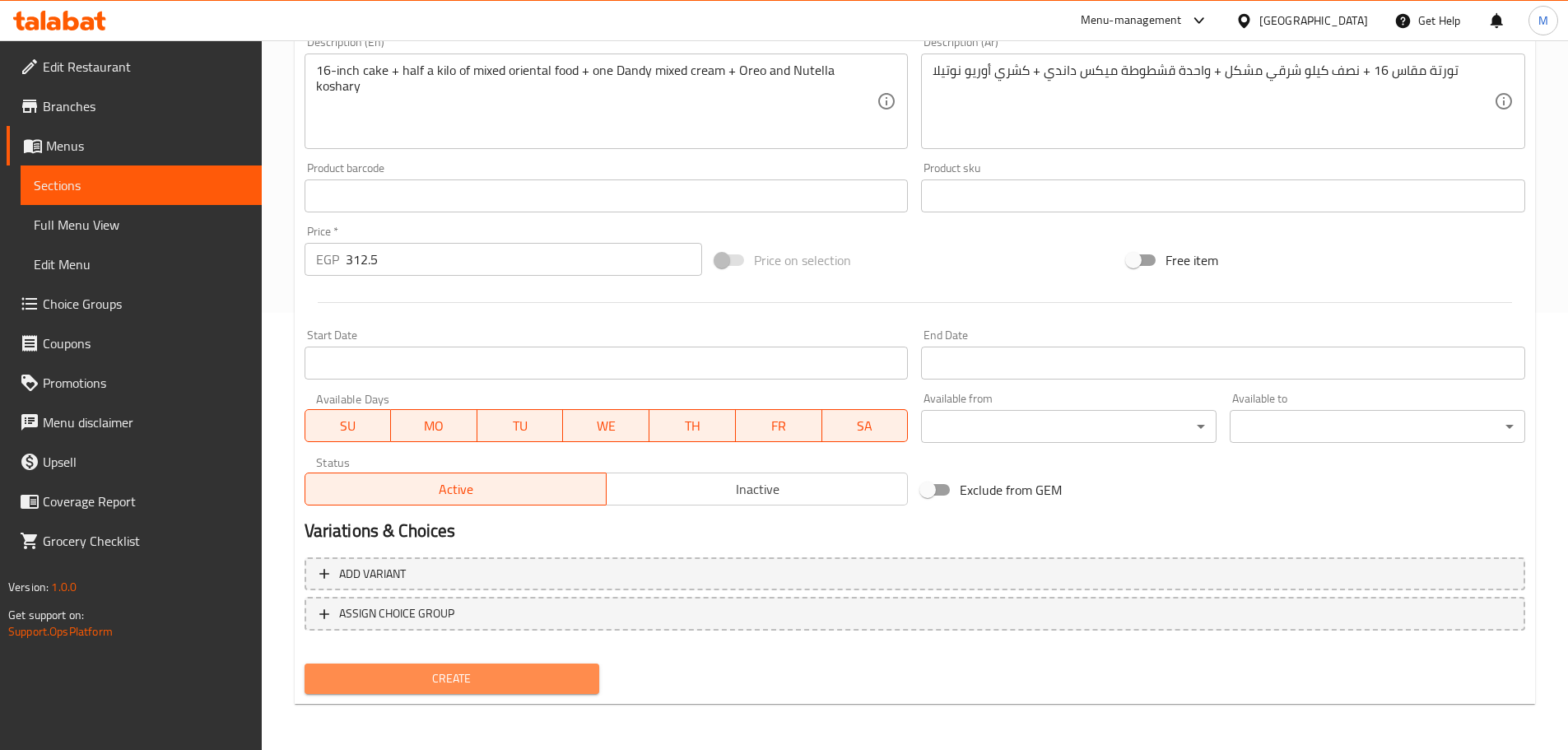
click at [574, 683] on span "Create" at bounding box center [451, 679] width 269 height 21
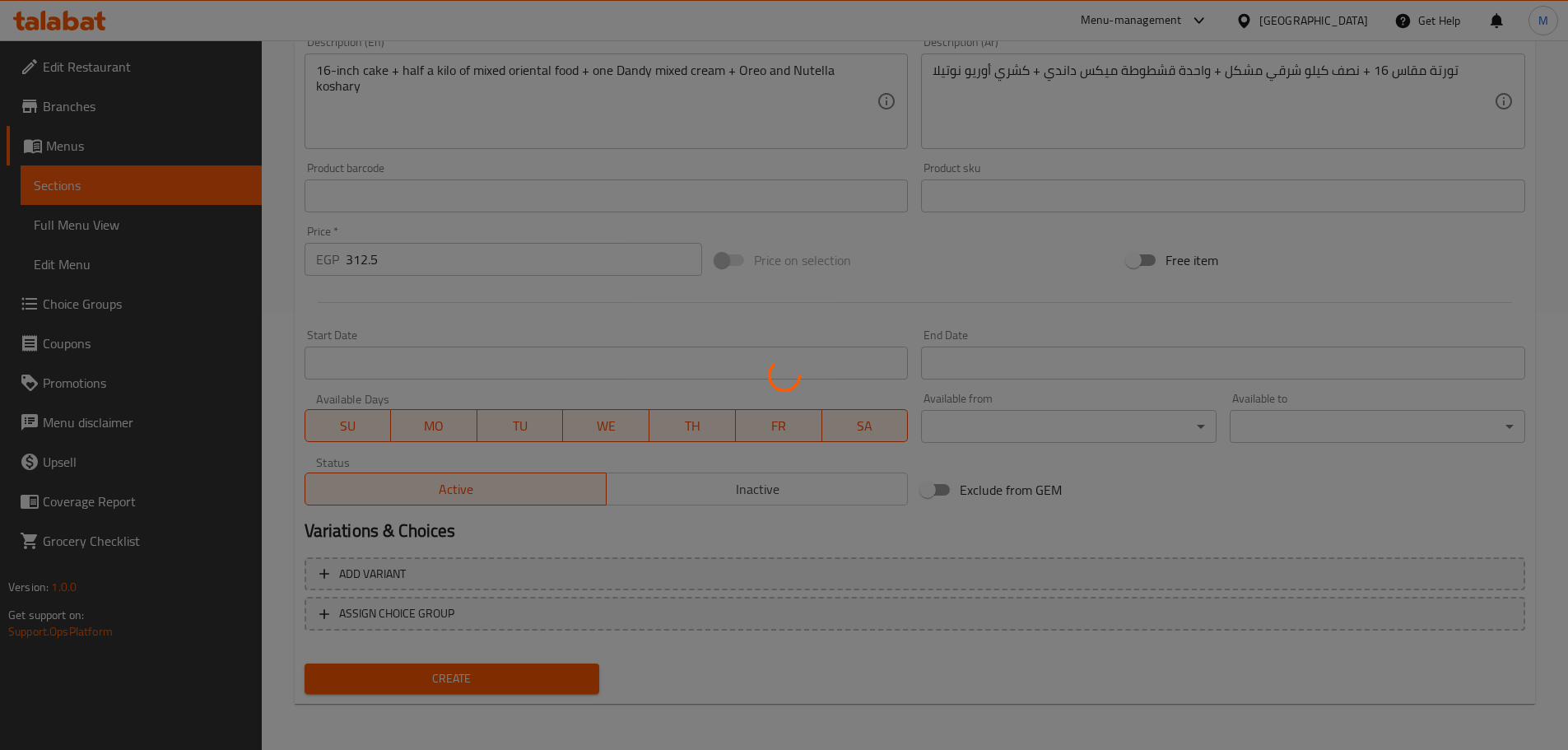
type input "0"
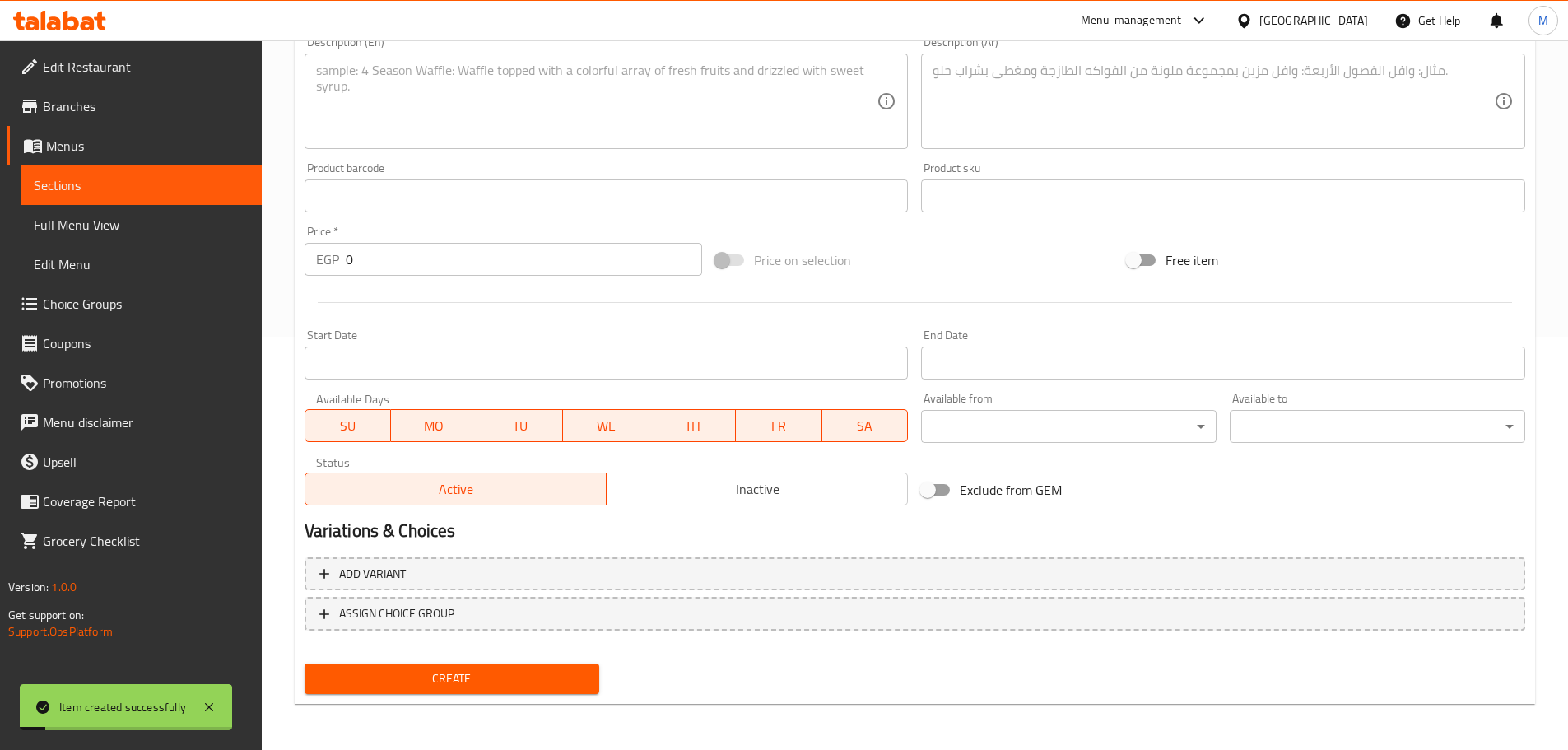
scroll to position [0, 0]
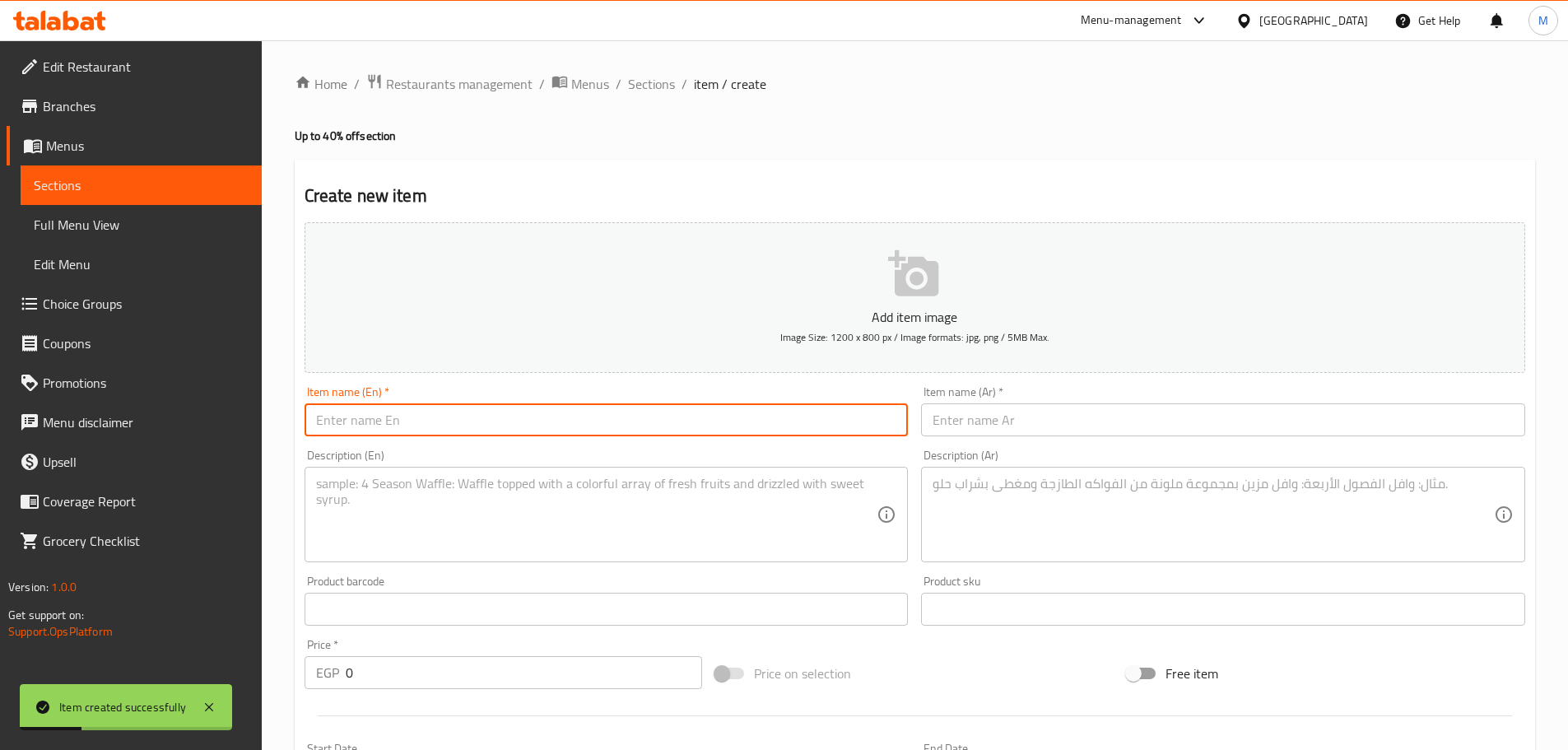
click at [731, 424] on input "text" at bounding box center [606, 419] width 604 height 33
type input "Second Offer"
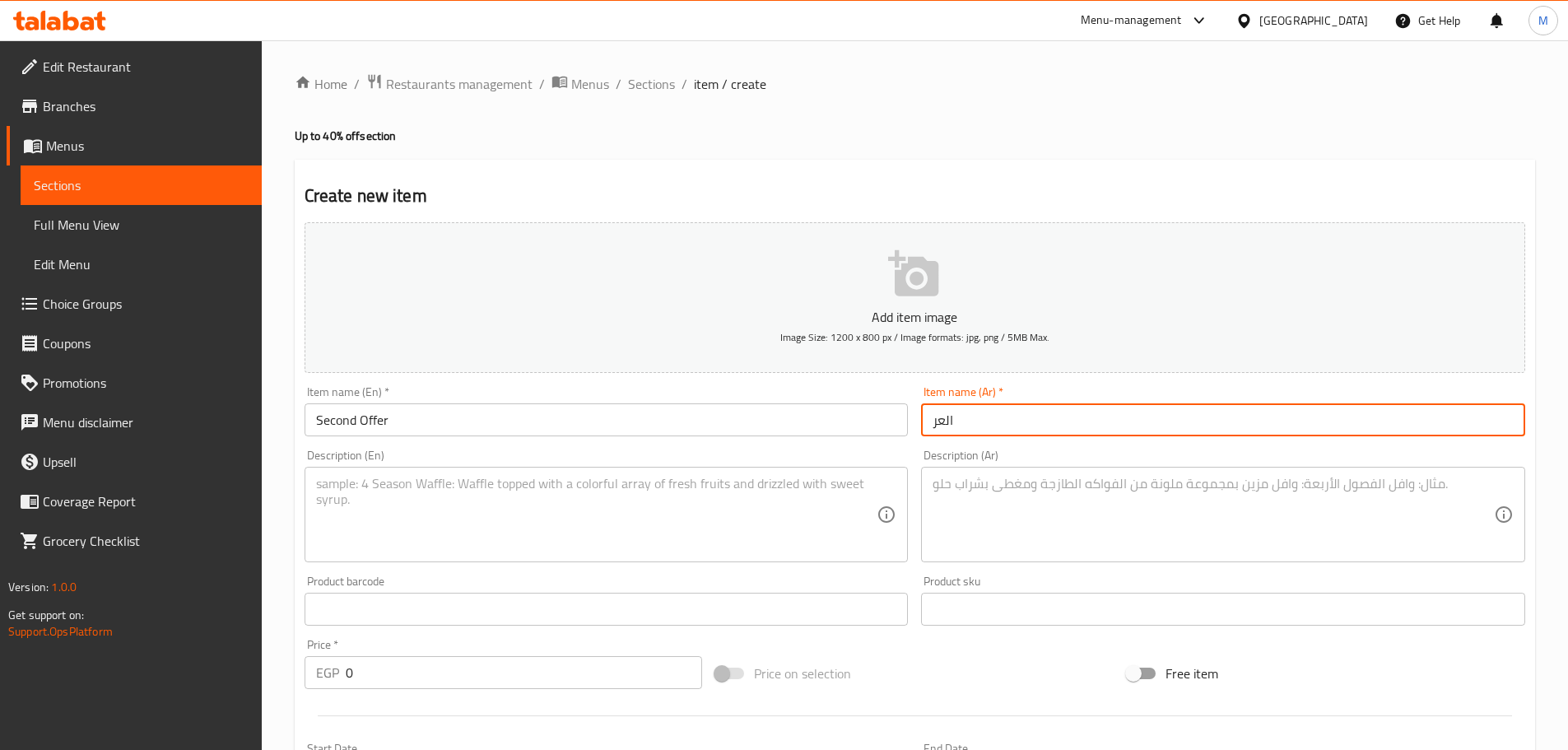
type input "العر"
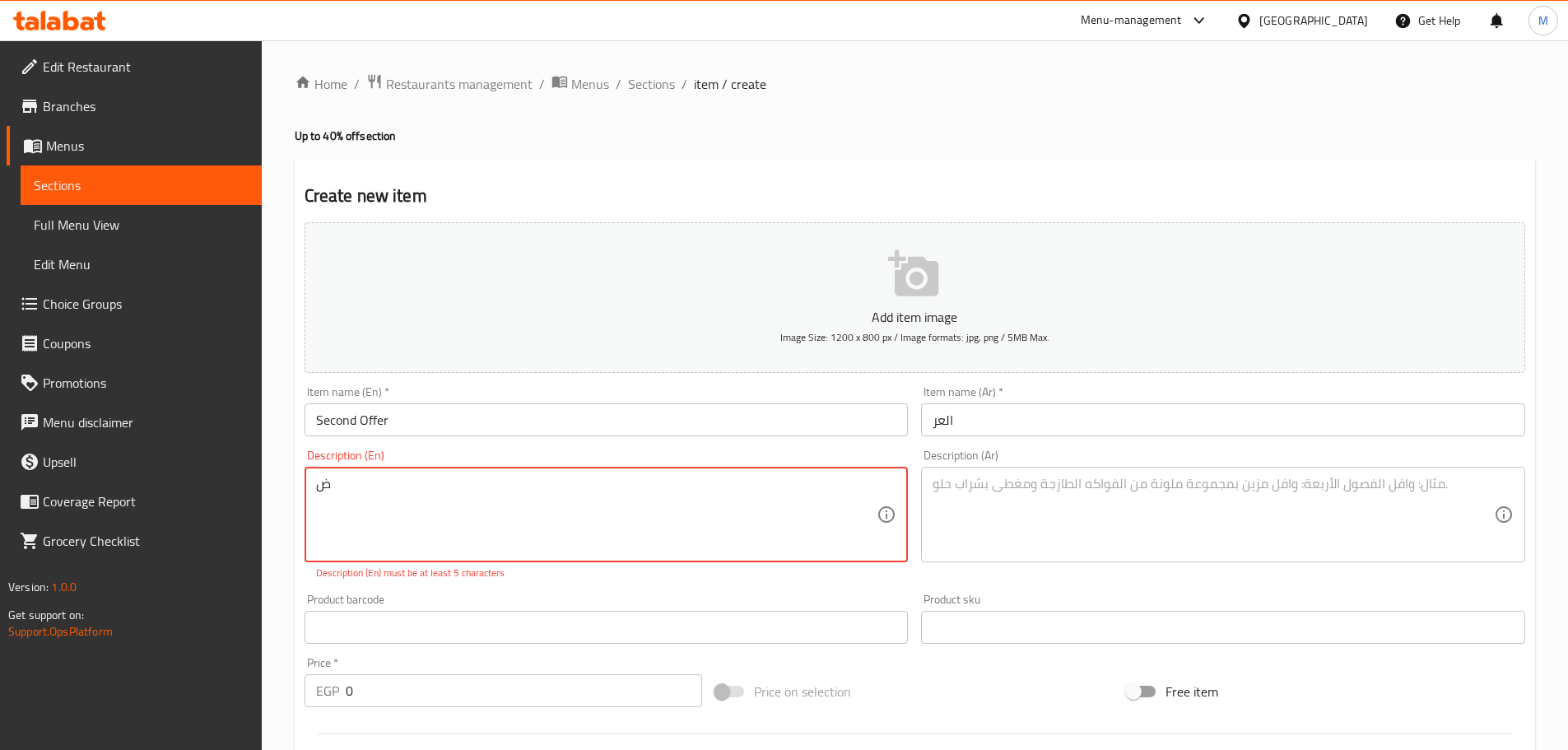
type textarea "ض"
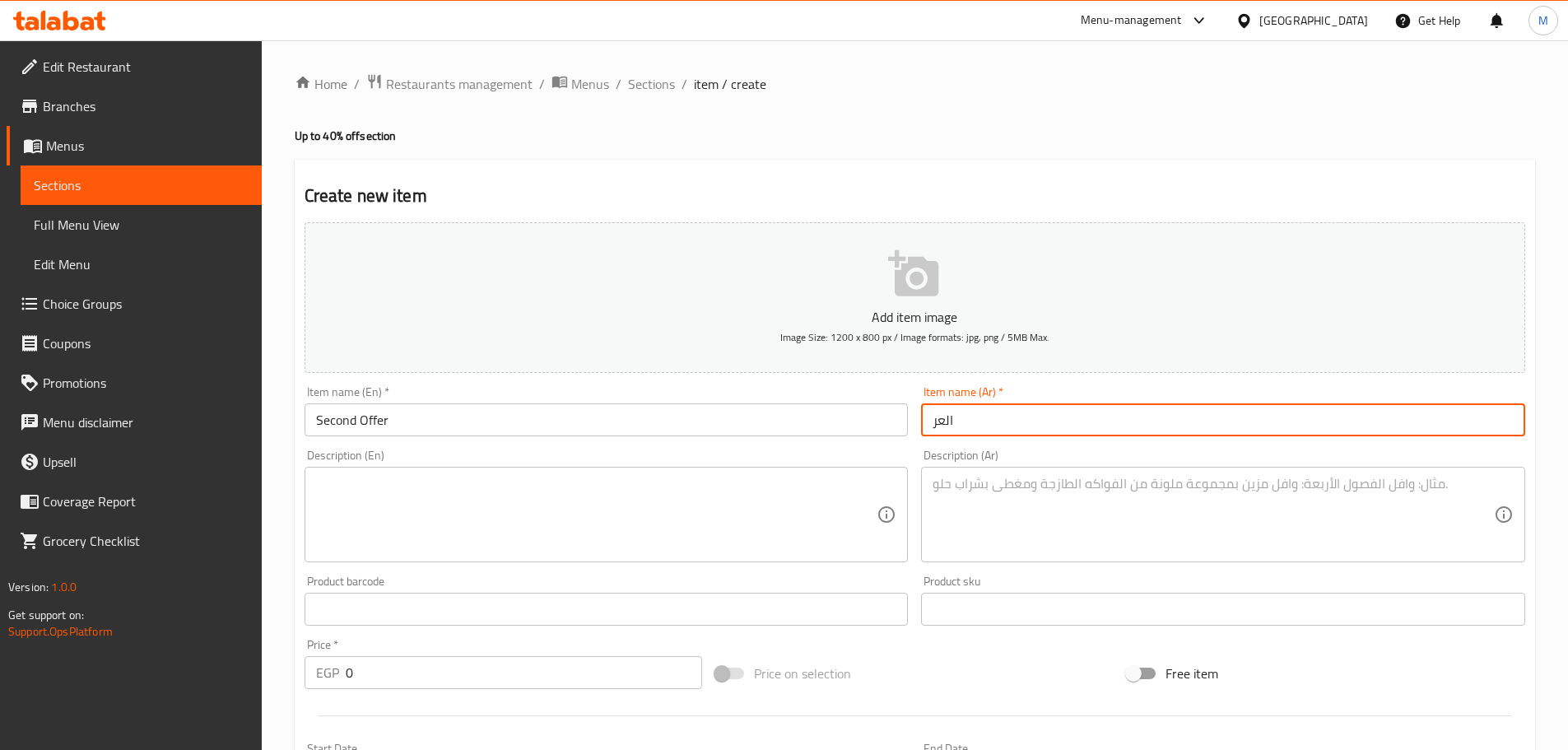
click at [967, 433] on input "العر" at bounding box center [1222, 419] width 604 height 33
click at [952, 418] on input "العرض الأول" at bounding box center [1222, 419] width 604 height 33
type input "العرض الثــاني"
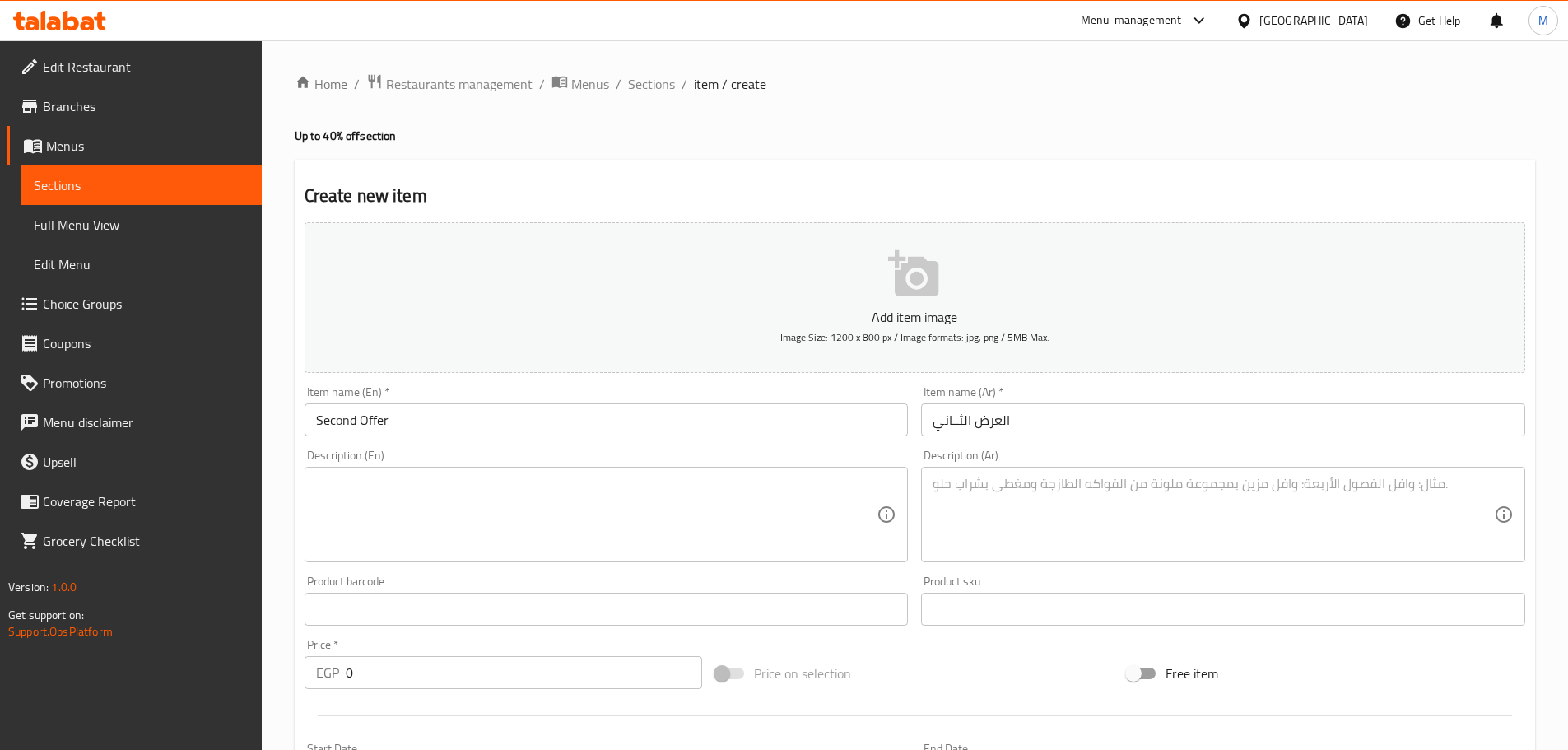
click at [963, 472] on div "Description (Ar)" at bounding box center [1222, 514] width 604 height 96
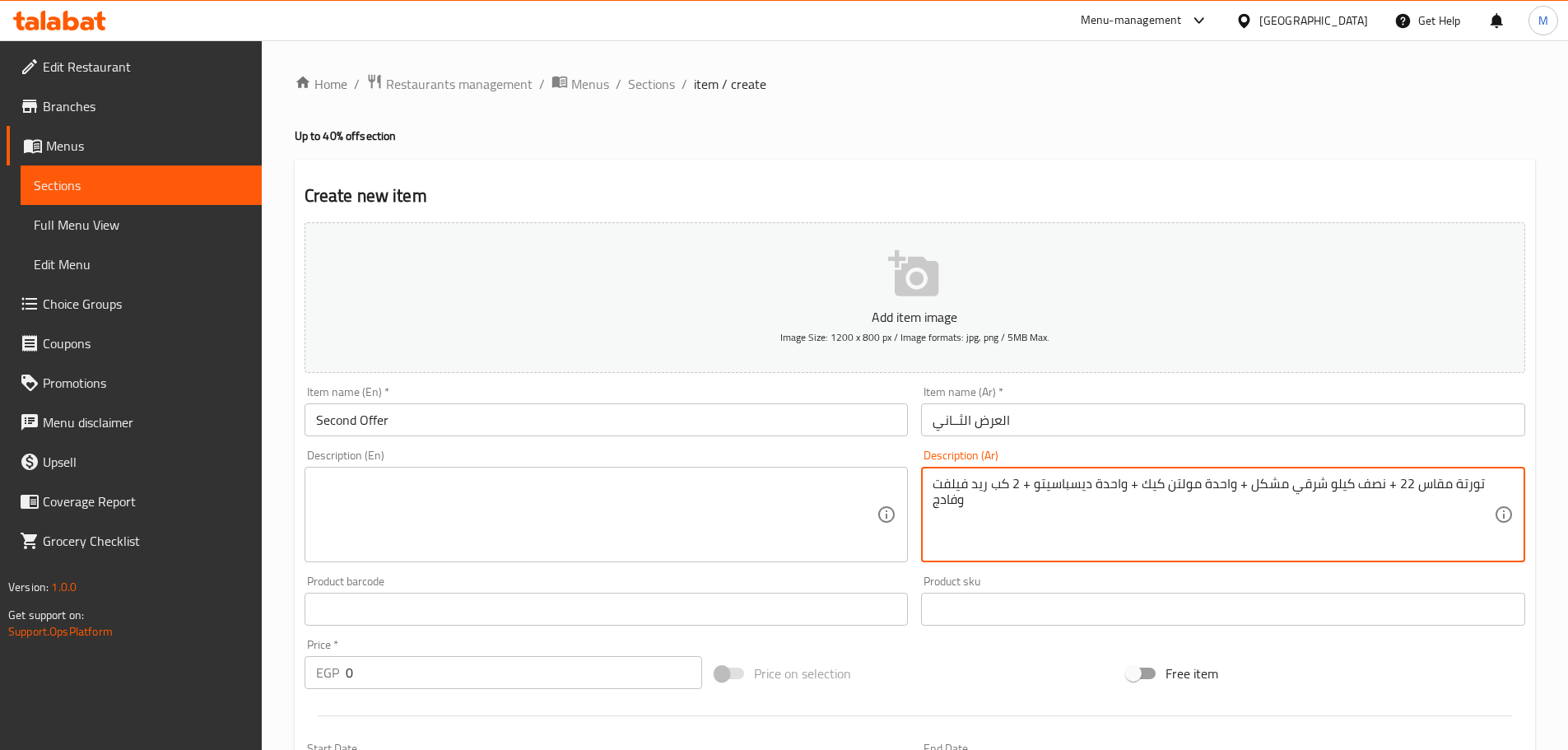
type textarea "تورتة مقاس 22 + نصف كيلو شرقي مشكل + واحدة مولتن كيك + واحدة ديسباسيتو + 2 كب ر…"
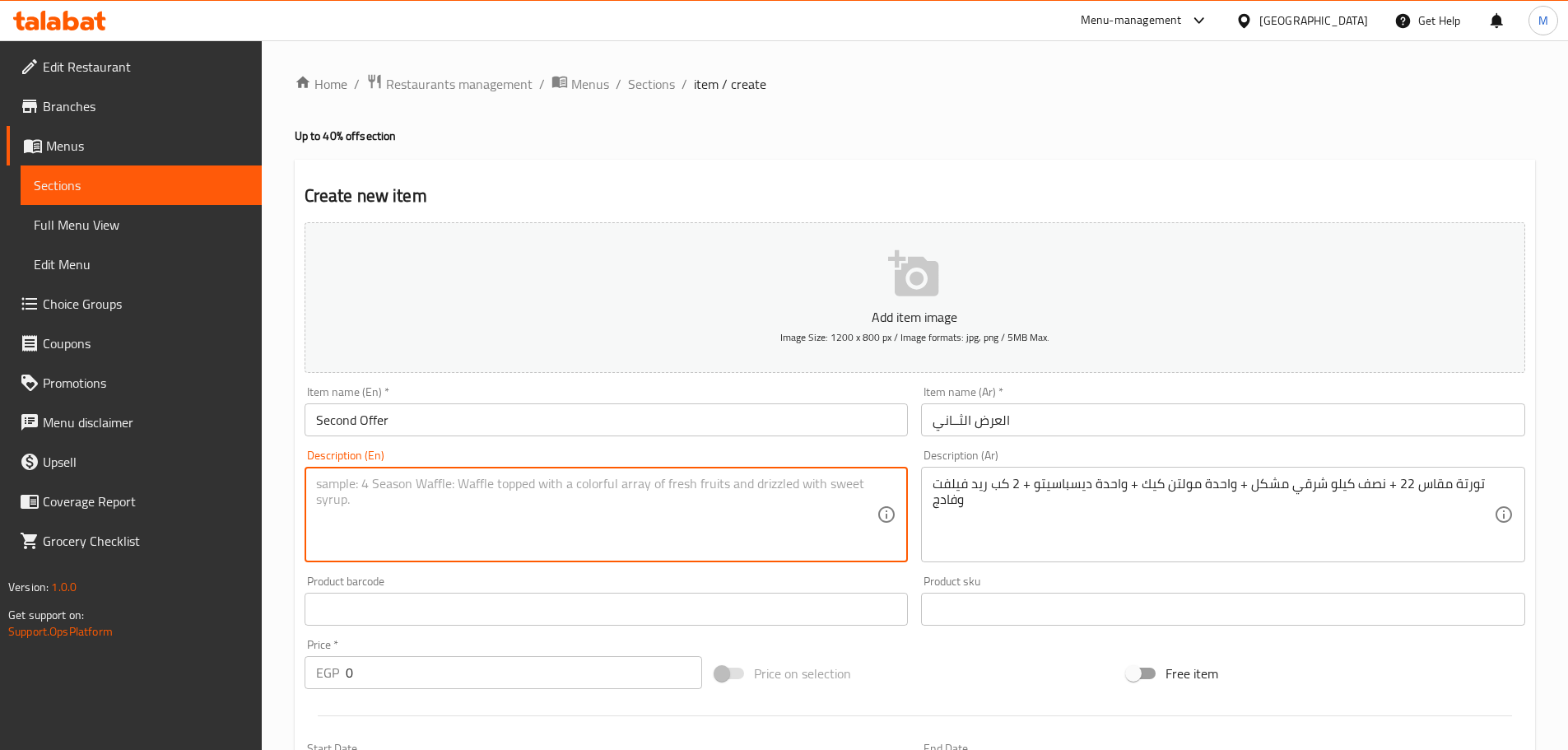
click at [735, 496] on textarea at bounding box center [596, 514] width 561 height 78
paste textarea "22-inch cake + 0.5 kg mixed oriental cake + 1 molten cake + 1 Despacito + 2 red…"
type textarea "22-inch cake + 0.5 kg mixed oriental cake + 1 molten cake + 1 Despacito + 2 red…"
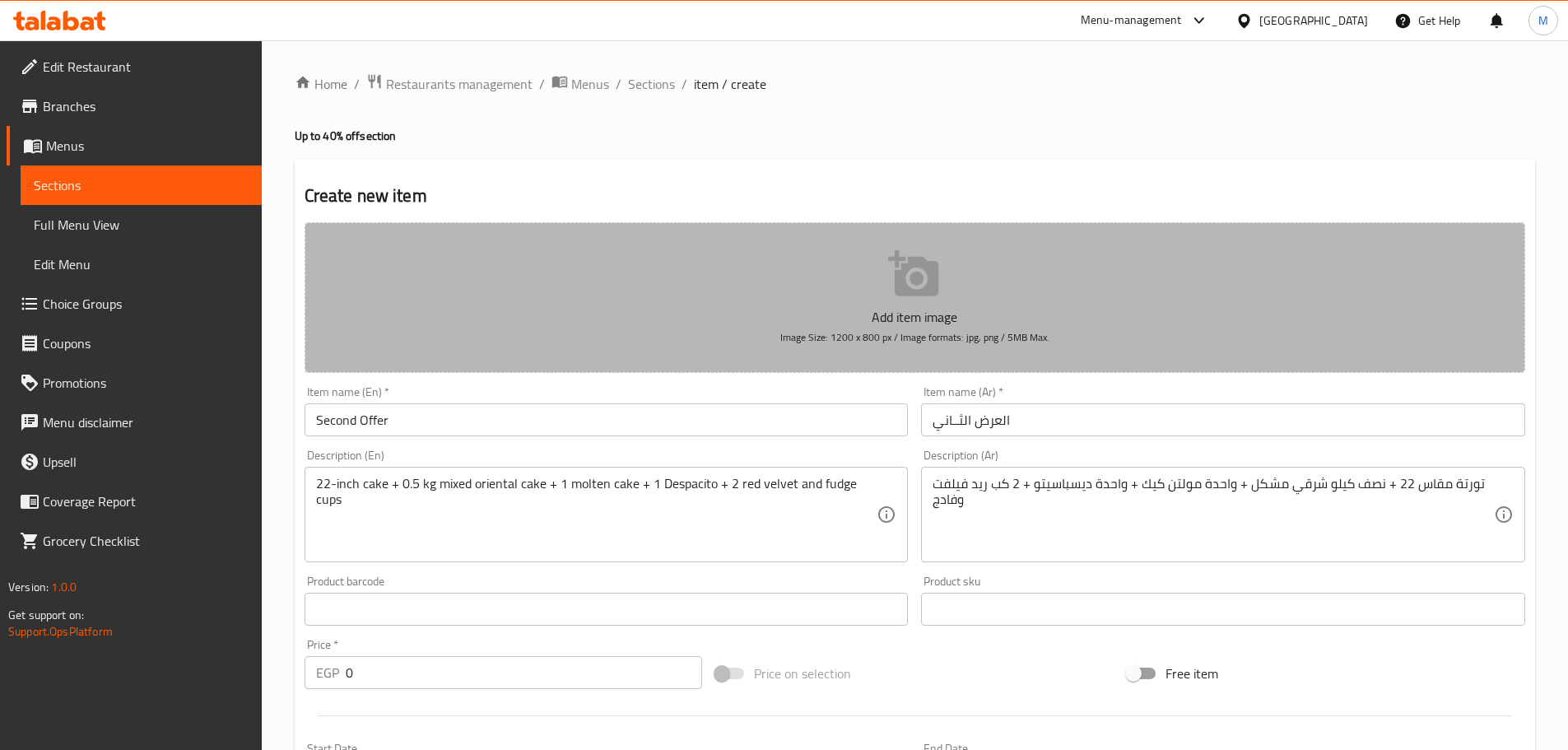
click at [836, 330] on span "Image Size: 1200 x 800 px / Image formats: jpg, png / 5MB Max." at bounding box center [914, 337] width 269 height 19
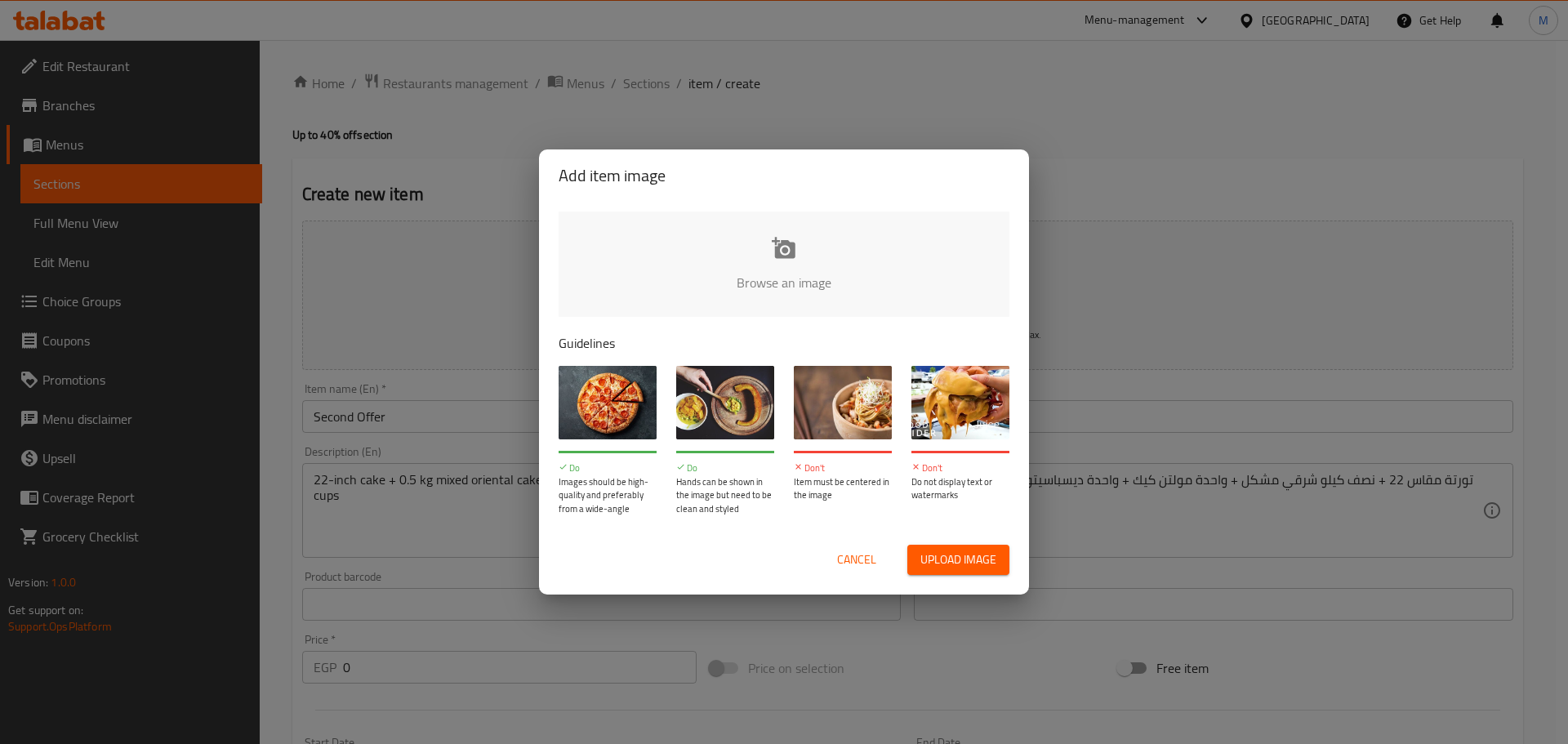
click at [783, 292] on input "file" at bounding box center [1336, 288] width 1555 height 152
type input "C:\fakepath\Untitled (1640 × 1230 px) (27).jpg"
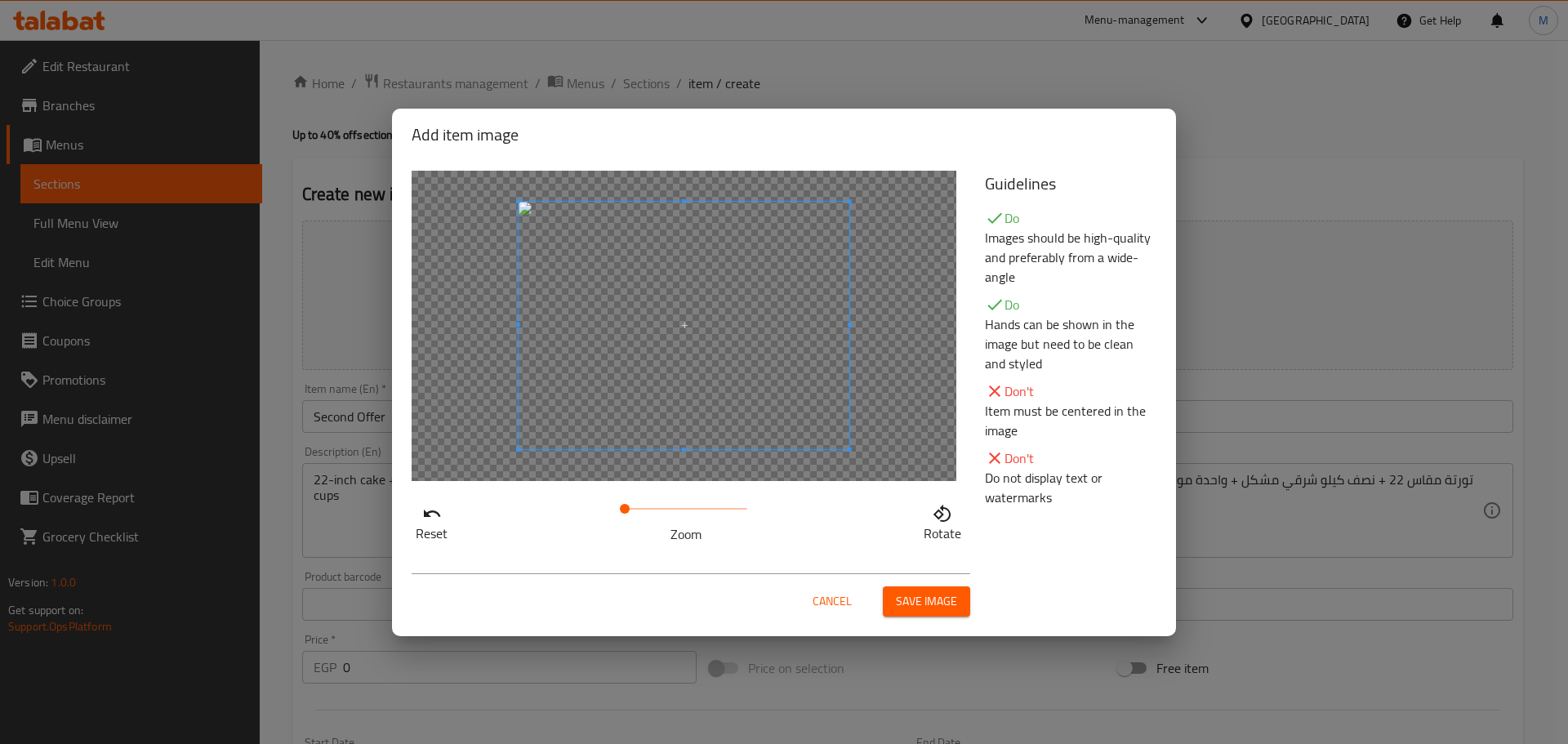
click at [916, 599] on span "Save image" at bounding box center [927, 601] width 61 height 20
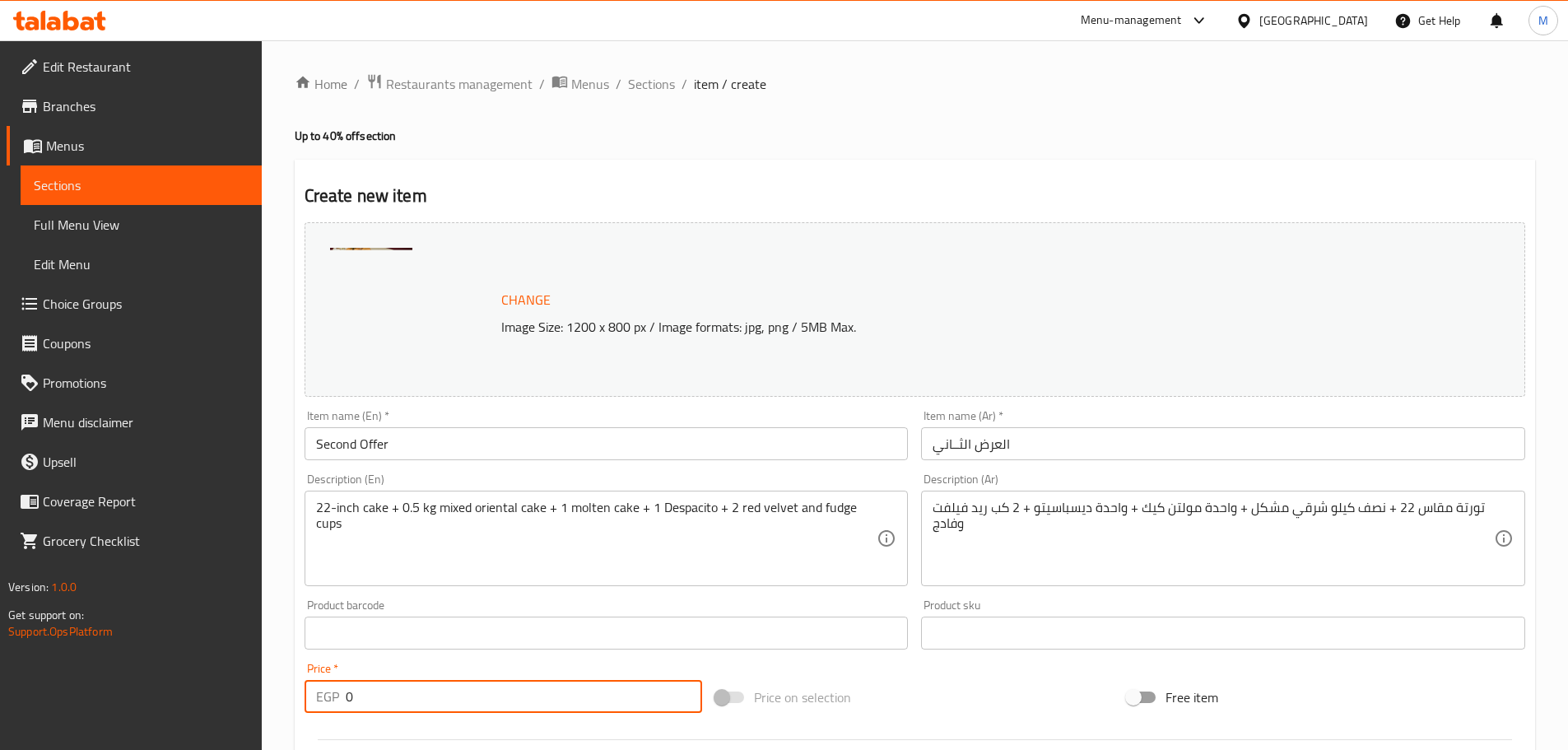
click at [494, 696] on input "0" at bounding box center [524, 696] width 357 height 33
paste input "45"
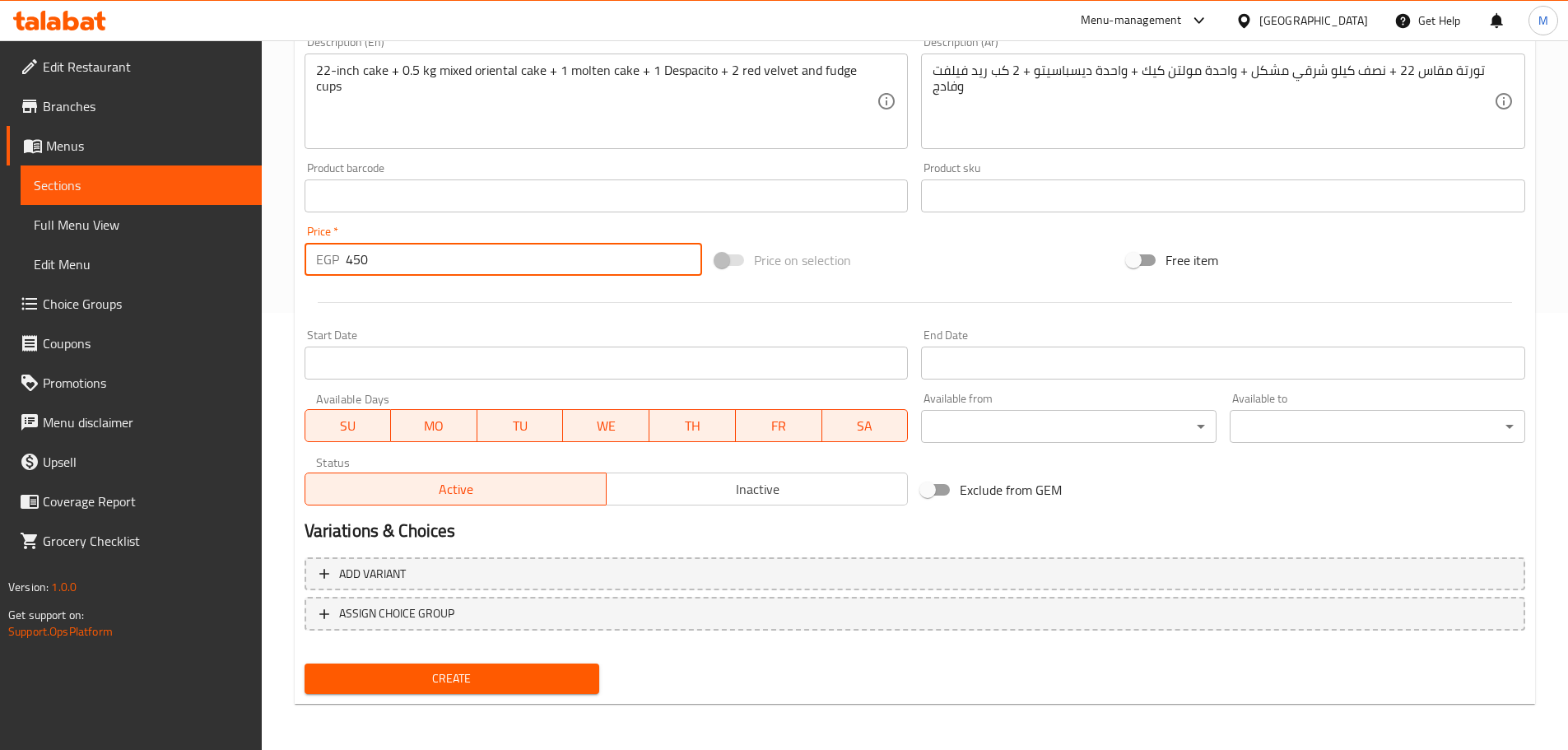
type input "450"
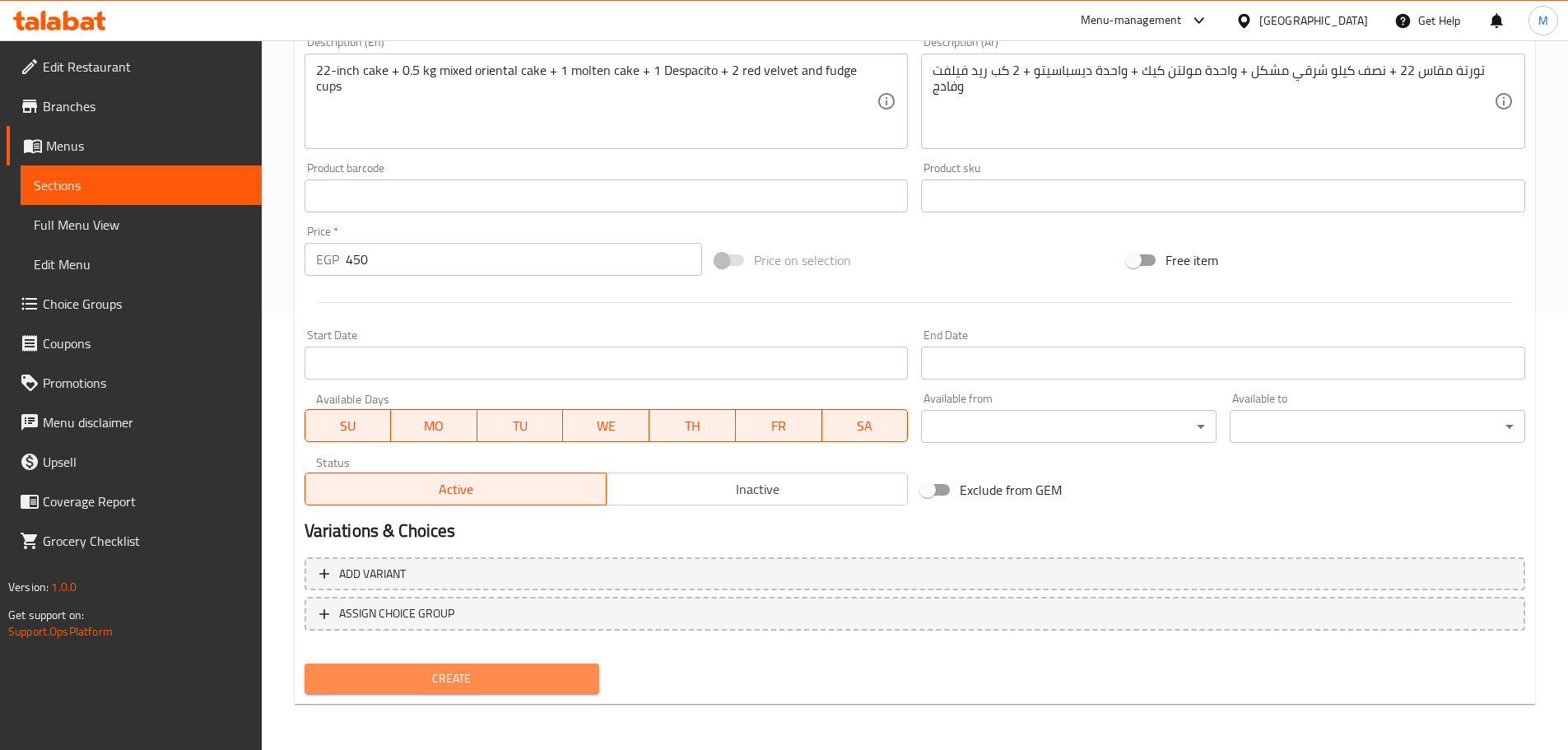
click at [478, 665] on button "Create" at bounding box center [451, 678] width 295 height 31
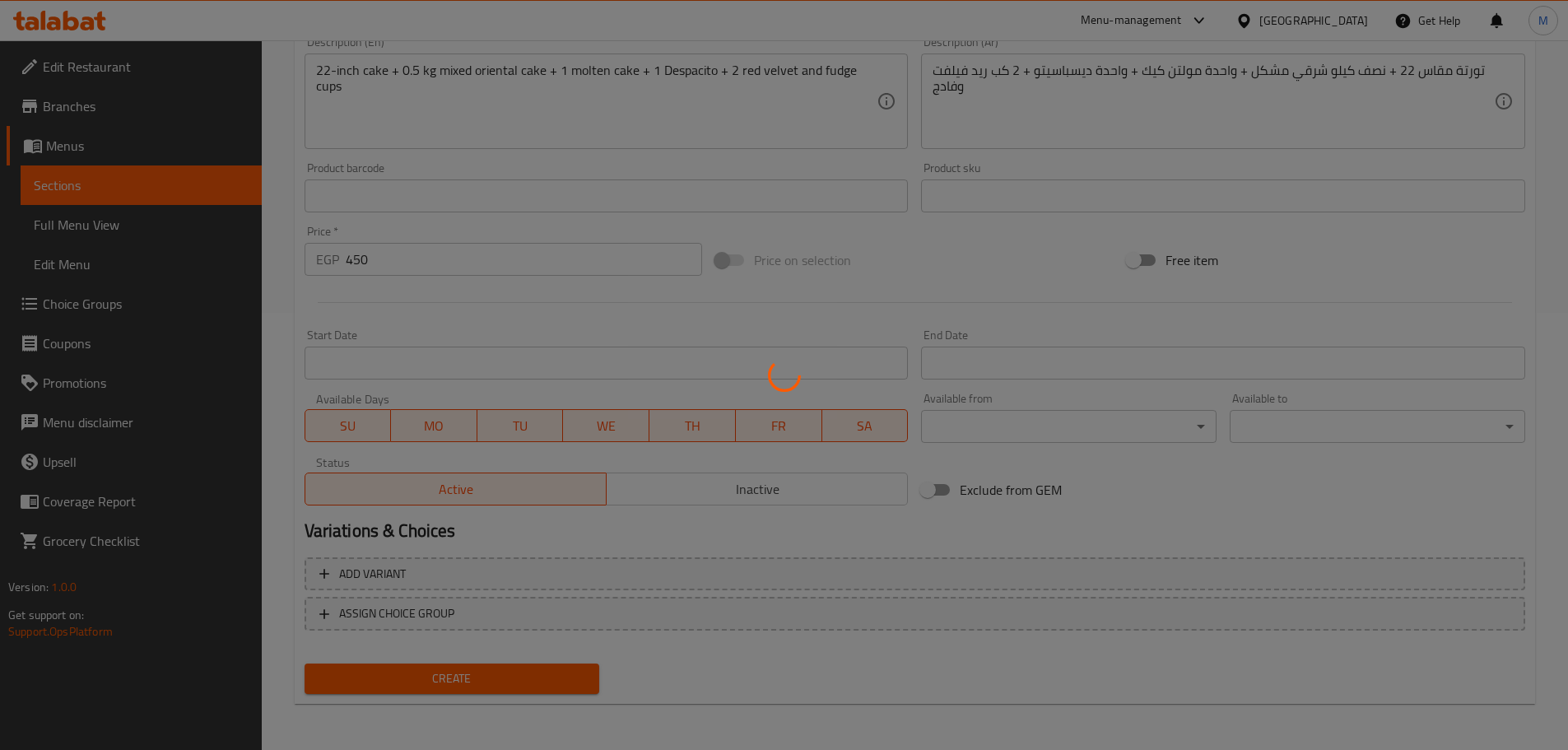
type input "0"
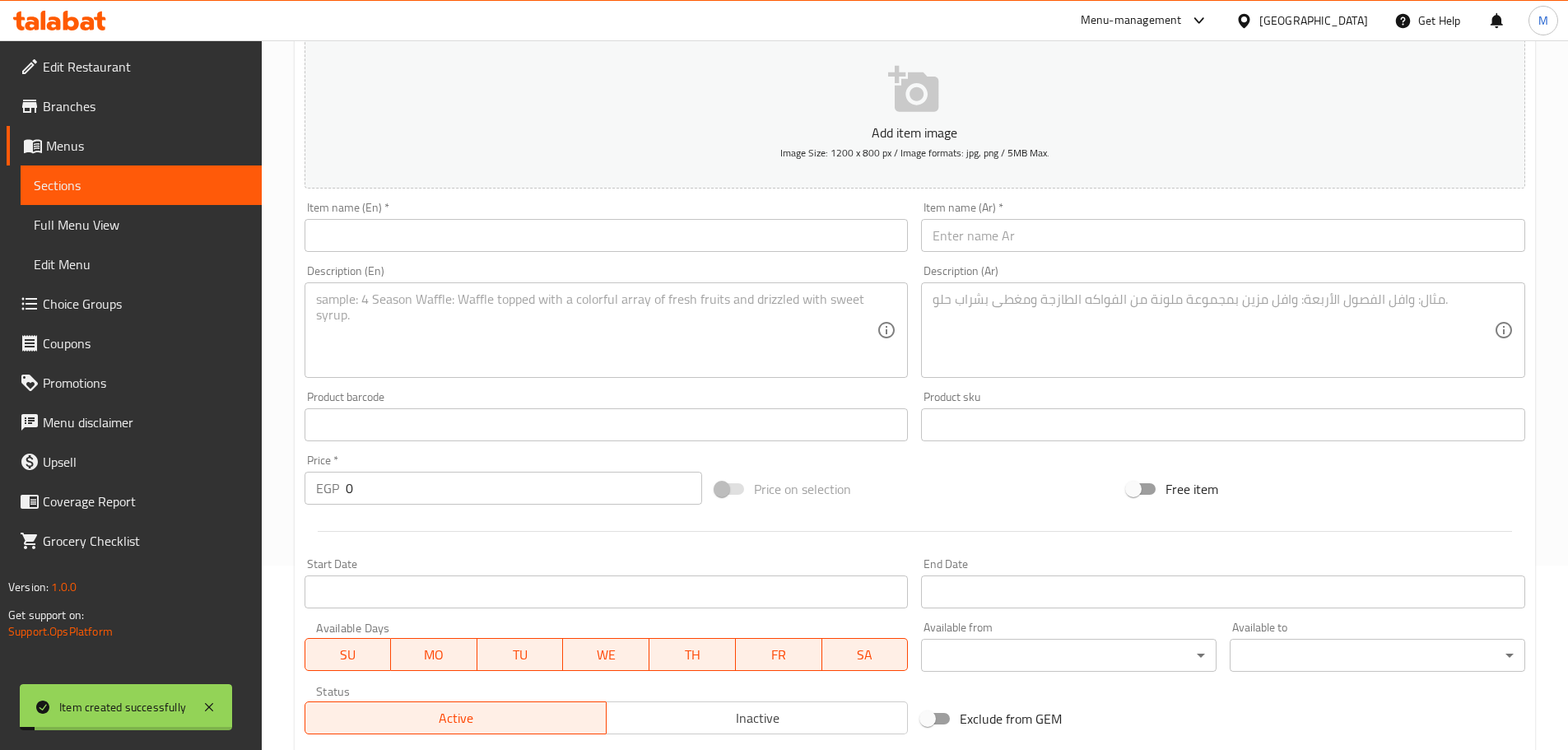
scroll to position [182, 0]
